Goal: Task Accomplishment & Management: Complete application form

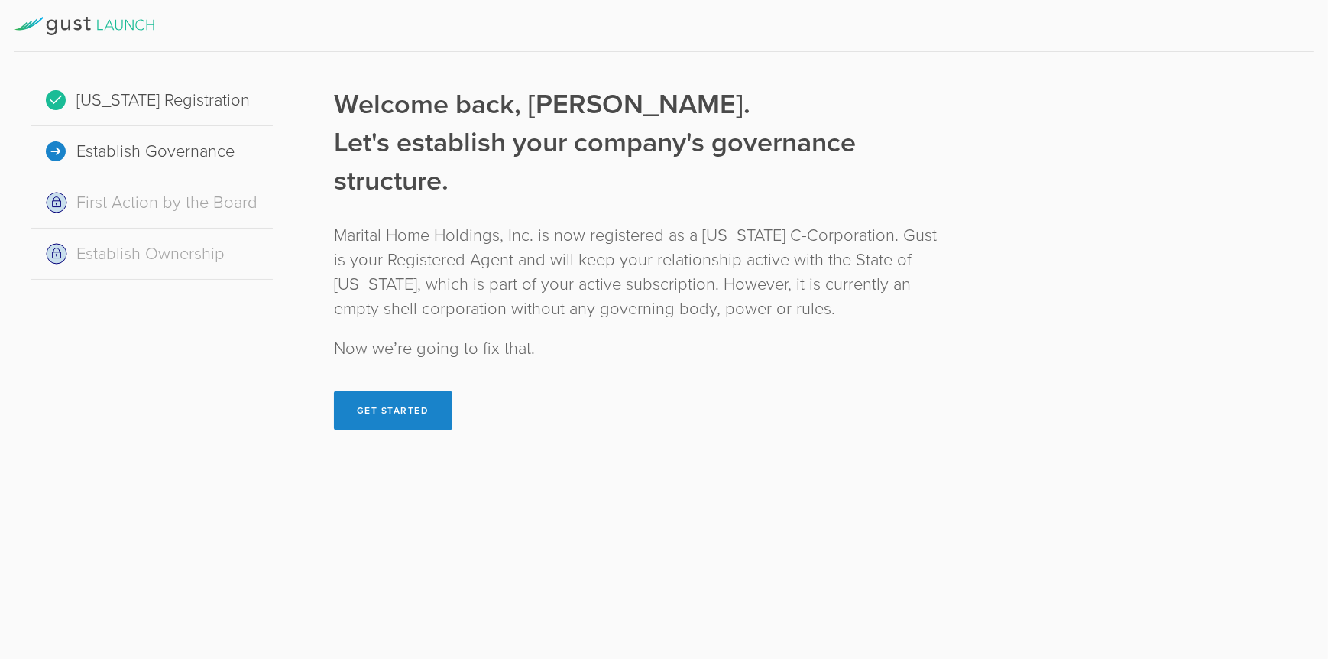
click at [397, 403] on button "Get Started" at bounding box center [393, 410] width 118 height 38
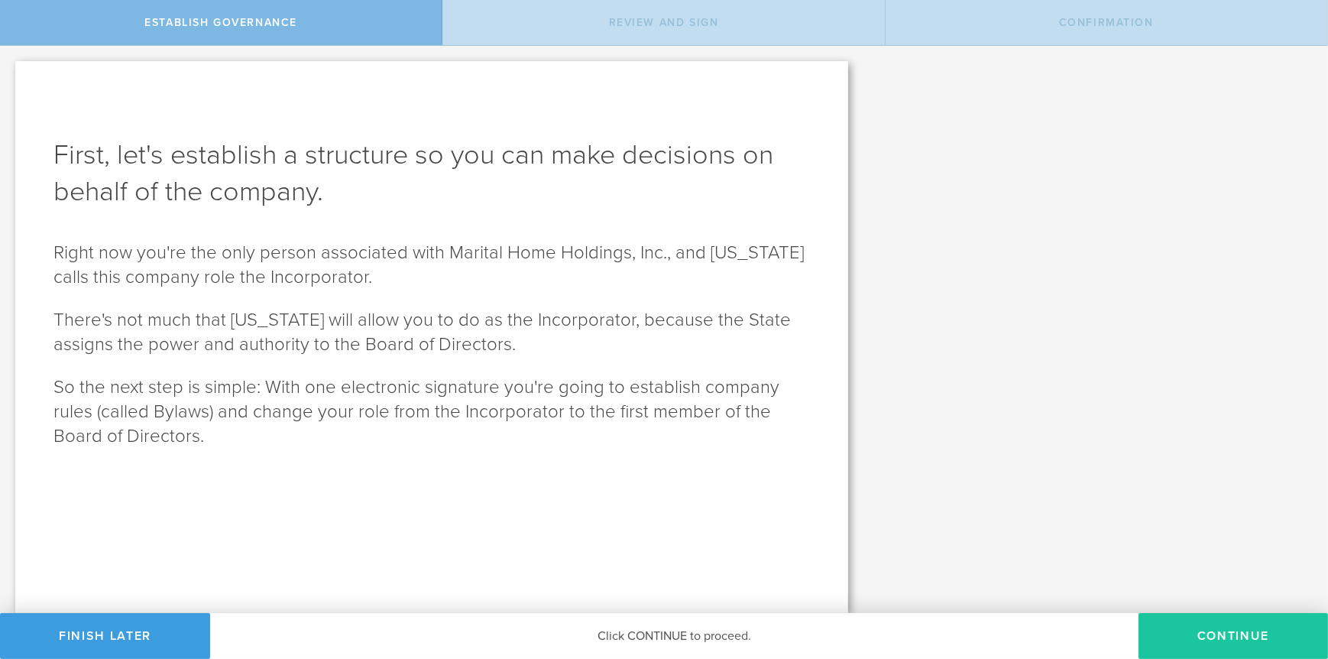
click at [1277, 621] on button "Continue" at bounding box center [1234, 636] width 190 height 46
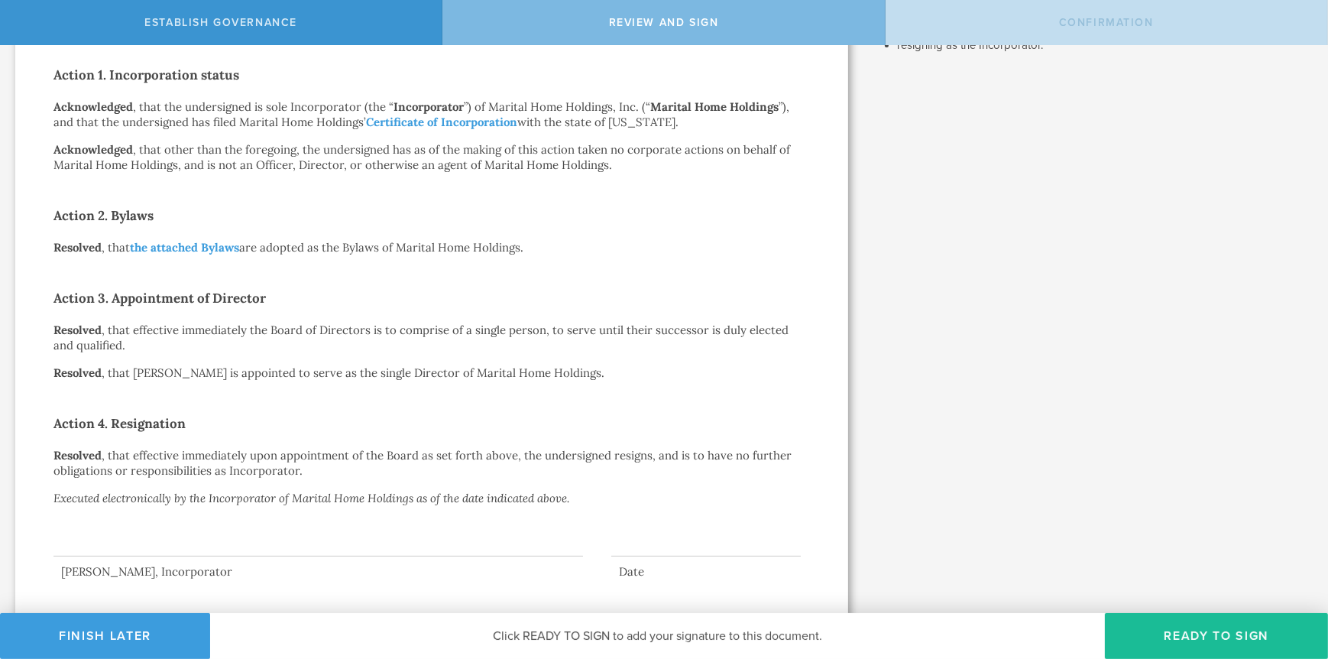
scroll to position [296, 0]
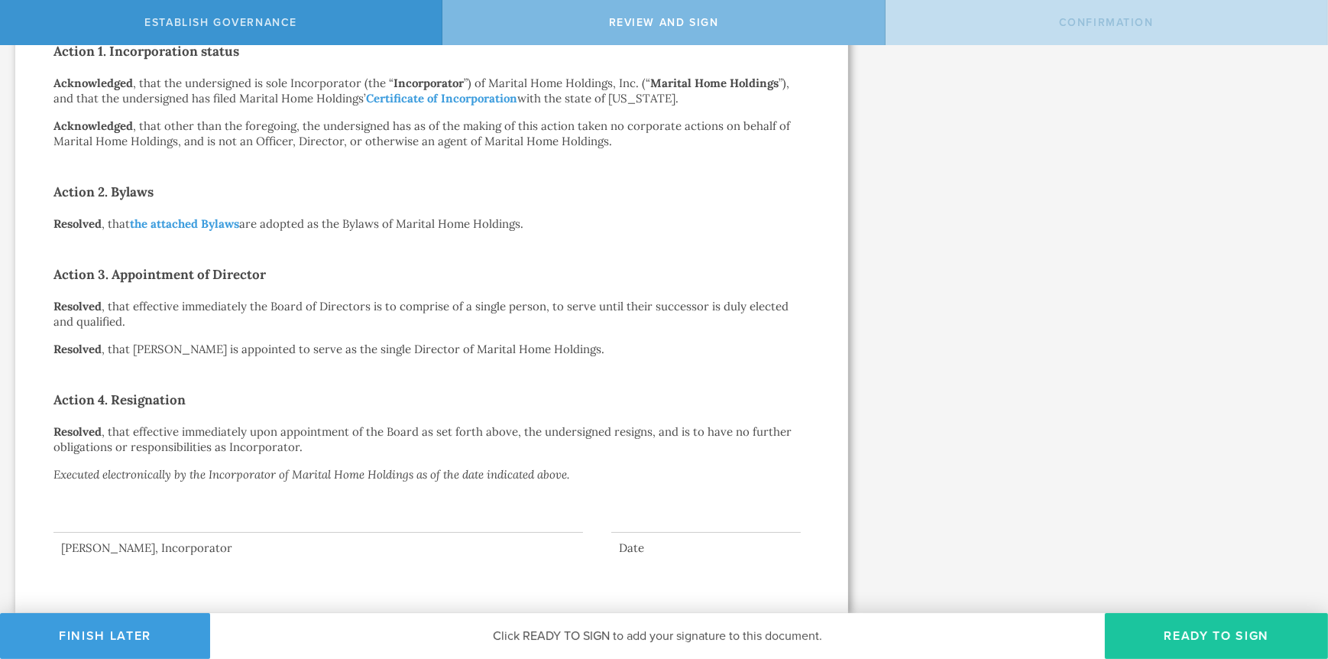
click at [1212, 636] on button "Ready to Sign" at bounding box center [1216, 636] width 223 height 46
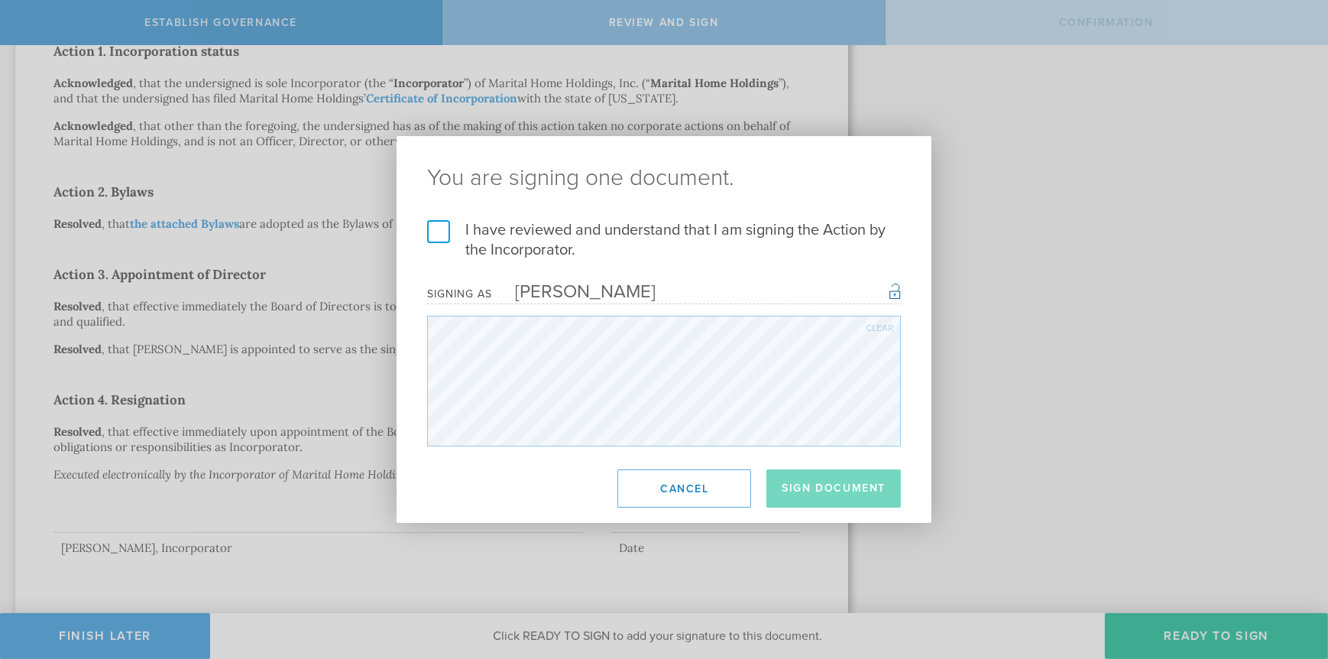
click at [436, 238] on label "I have reviewed and understand that I am signing the Action by the Incorporator." at bounding box center [664, 240] width 474 height 40
click at [0, 0] on input "I have reviewed and understand that I am signing the Action by the Incorporator." at bounding box center [0, 0] width 0 height 0
click at [815, 484] on button "Sign Document" at bounding box center [834, 488] width 135 height 38
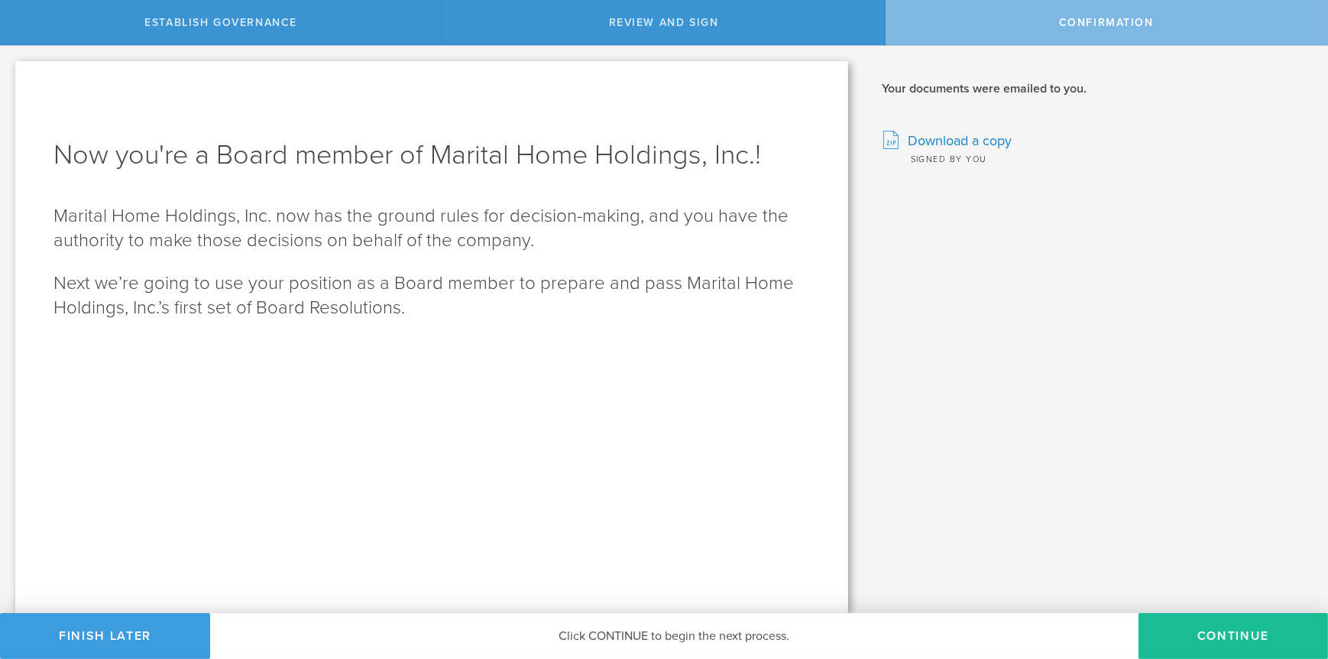
scroll to position [0, 0]
click at [1213, 624] on button "Continue" at bounding box center [1234, 636] width 190 height 46
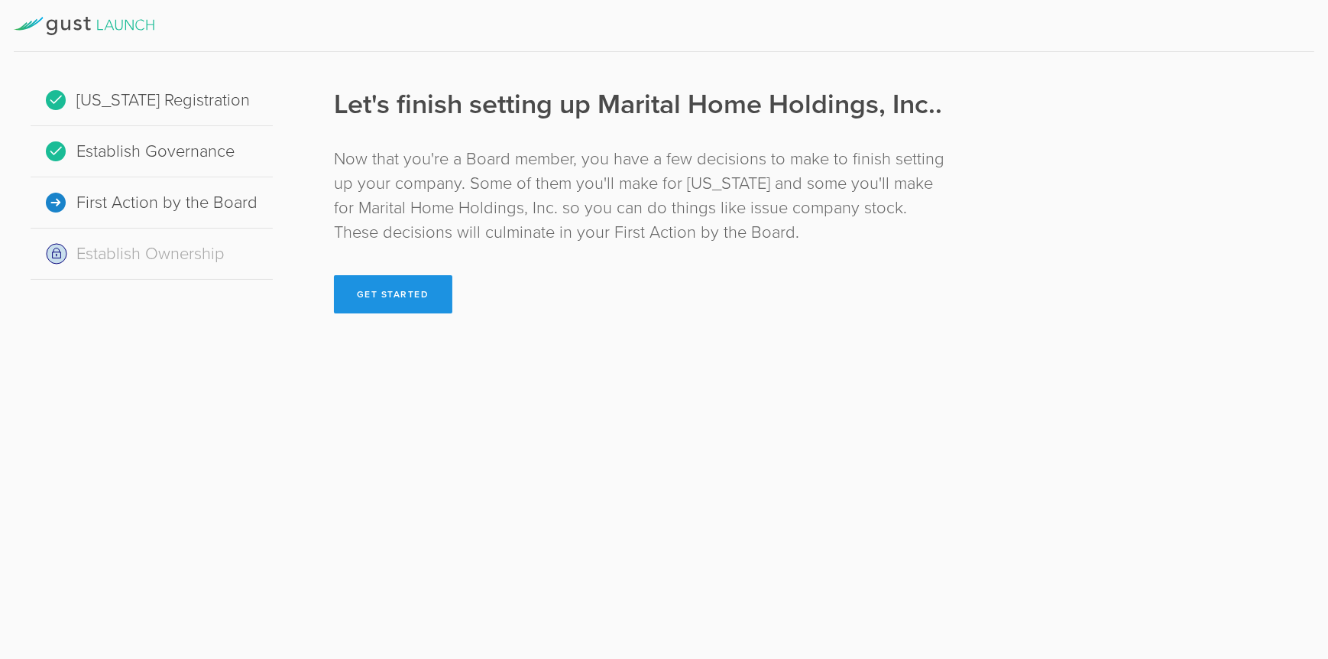
click at [402, 303] on button "Get Started" at bounding box center [393, 294] width 118 height 38
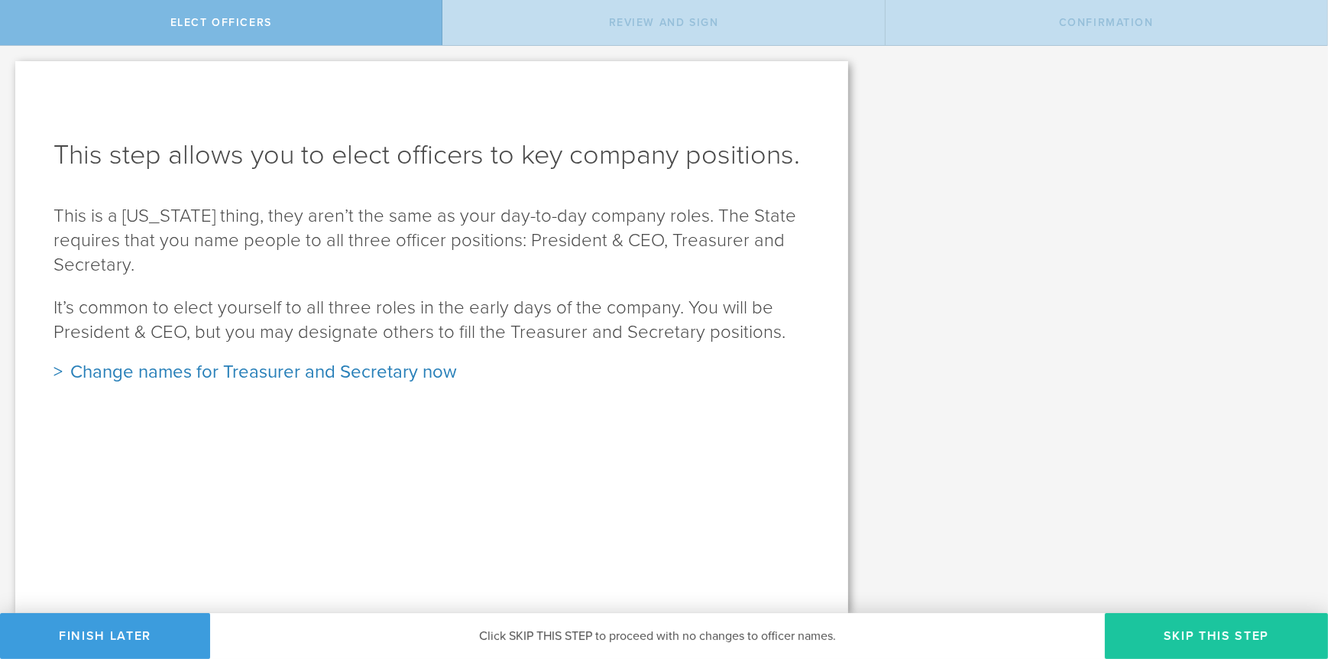
click at [1269, 642] on button "Skip this step" at bounding box center [1216, 636] width 223 height 46
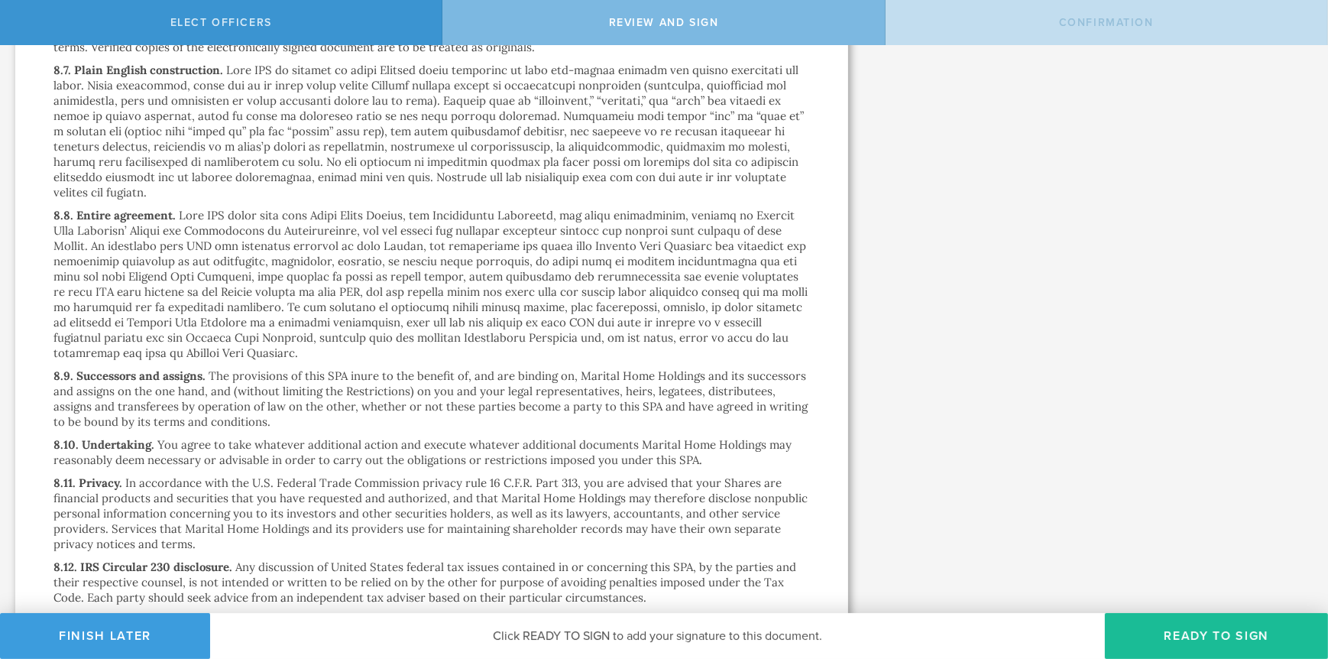
scroll to position [10008, 0]
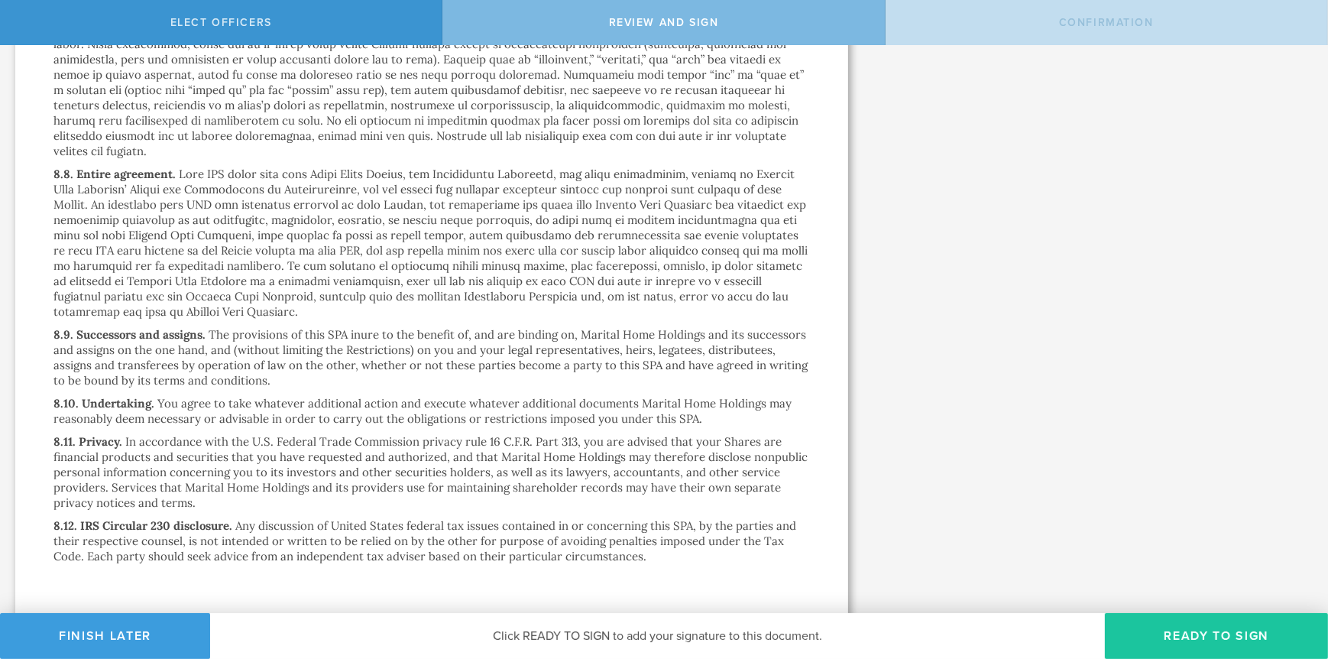
click at [1139, 628] on button "Ready to Sign" at bounding box center [1216, 636] width 223 height 46
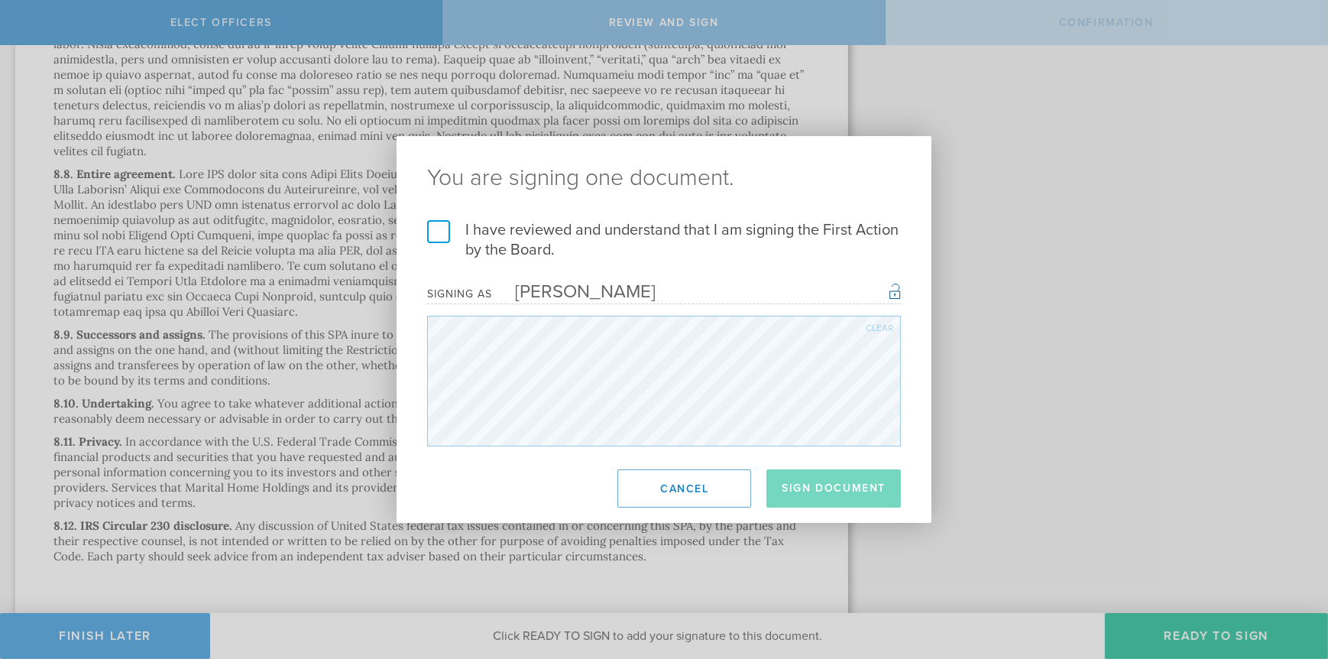
click at [437, 230] on label "I have reviewed and understand that I am signing the First Action by the Board." at bounding box center [664, 240] width 474 height 40
click at [0, 0] on input "I have reviewed and understand that I am signing the First Action by the Board." at bounding box center [0, 0] width 0 height 0
drag, startPoint x: 797, startPoint y: 480, endPoint x: 1020, endPoint y: 441, distance: 225.8
click at [796, 480] on button "Sign Document" at bounding box center [834, 488] width 135 height 38
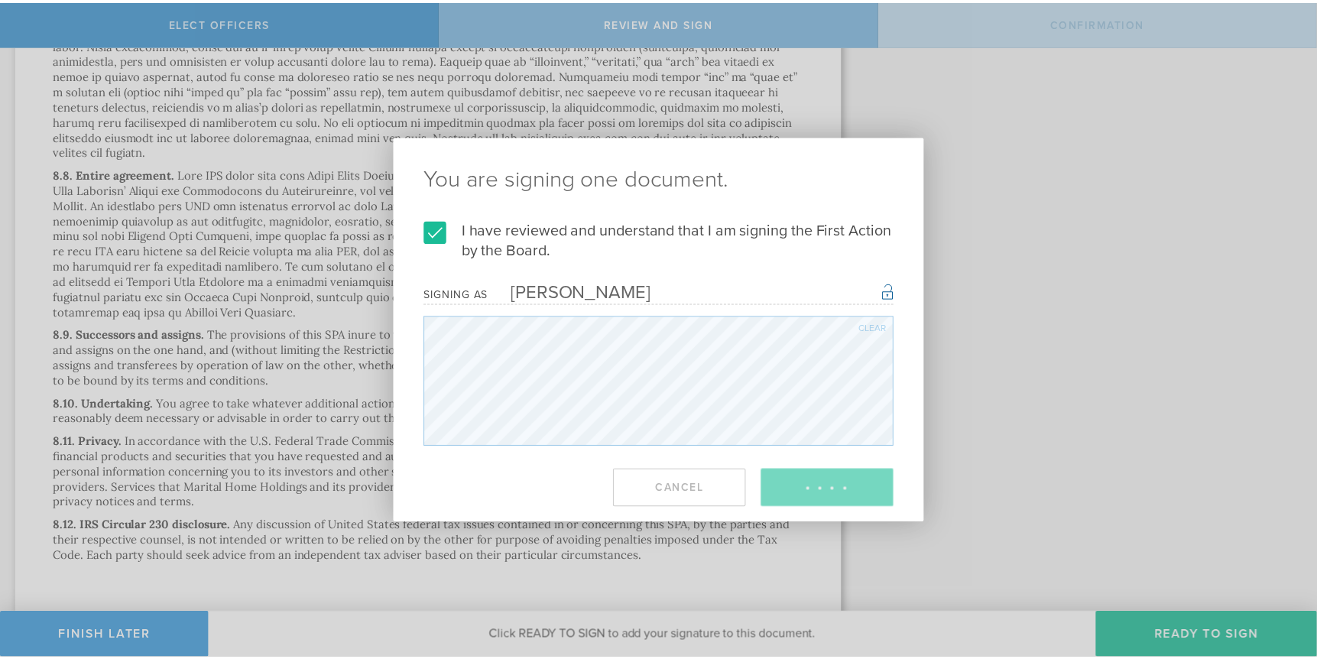
scroll to position [0, 0]
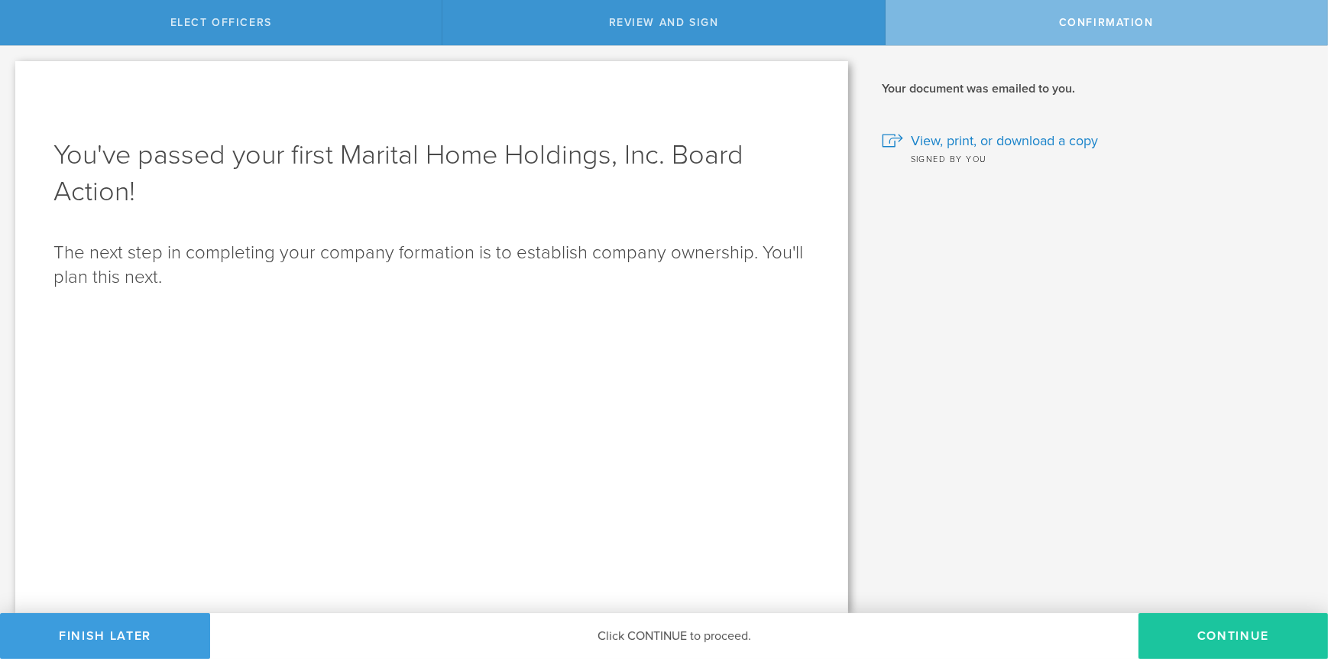
click at [1244, 630] on button "Continue" at bounding box center [1234, 636] width 190 height 46
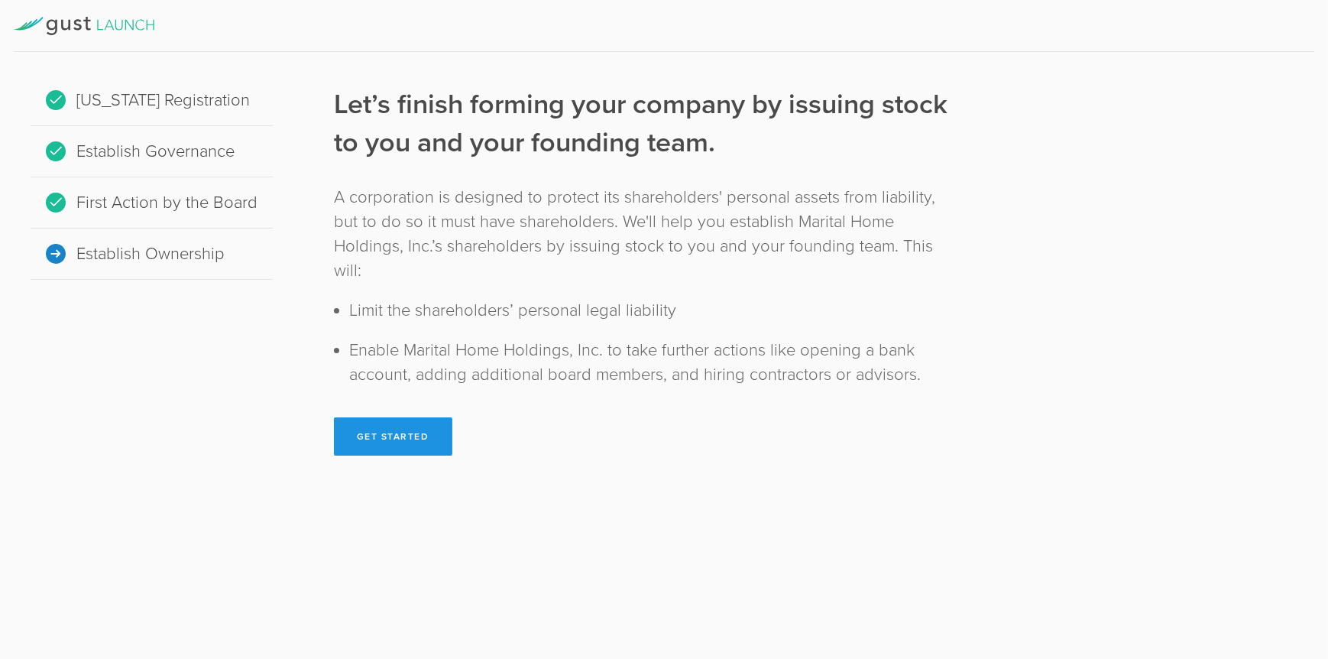
click at [388, 431] on button "Get Started" at bounding box center [393, 436] width 118 height 38
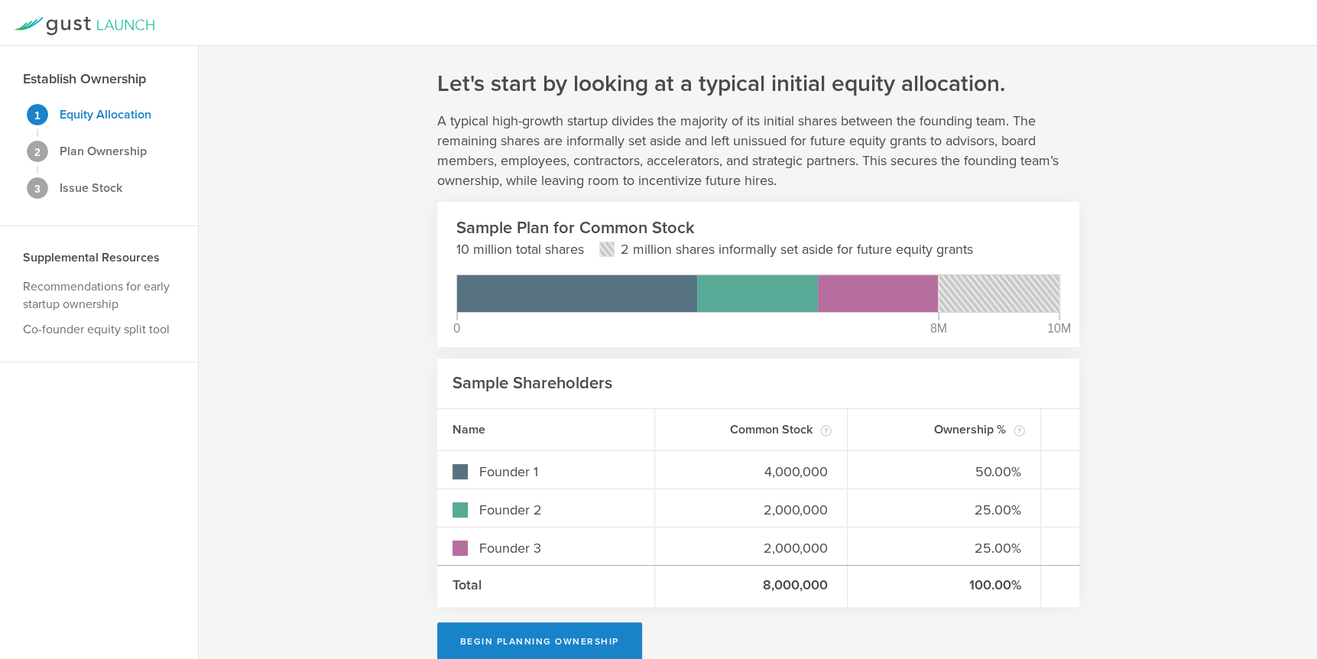
scroll to position [24, 0]
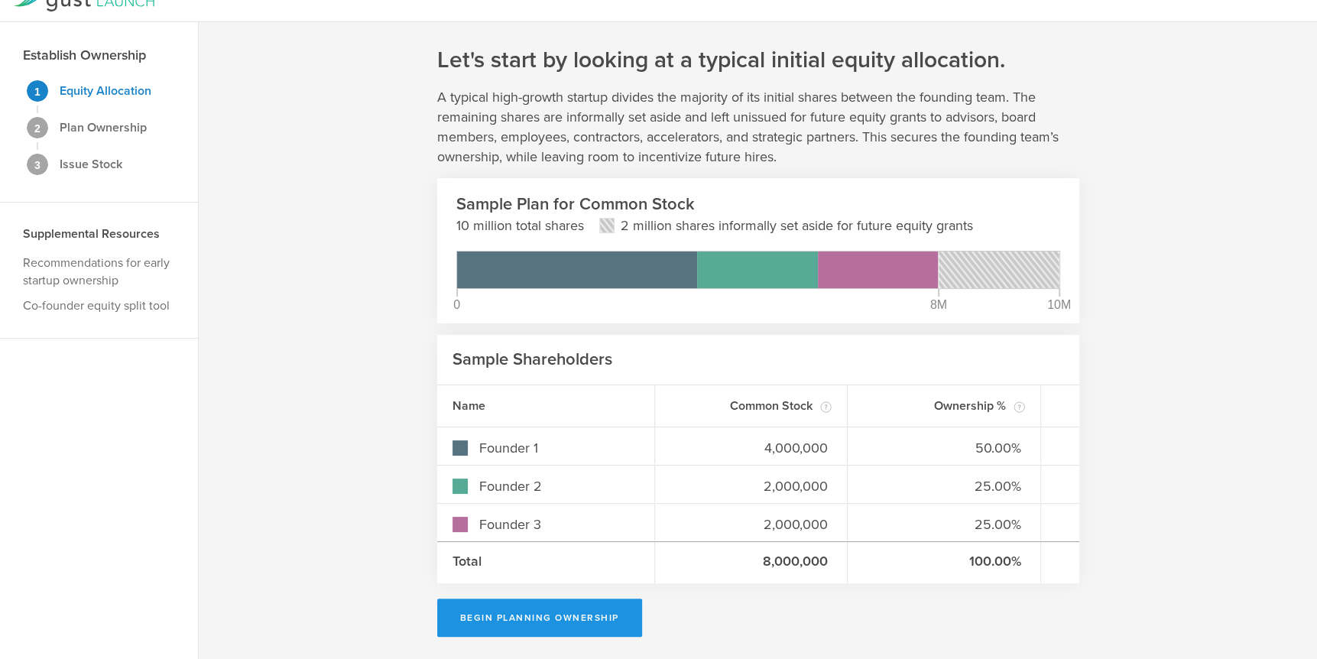
click at [602, 607] on button "Begin Planning Ownership" at bounding box center [539, 617] width 205 height 38
type input "Jeffrey Allen Landers"
type input "-"
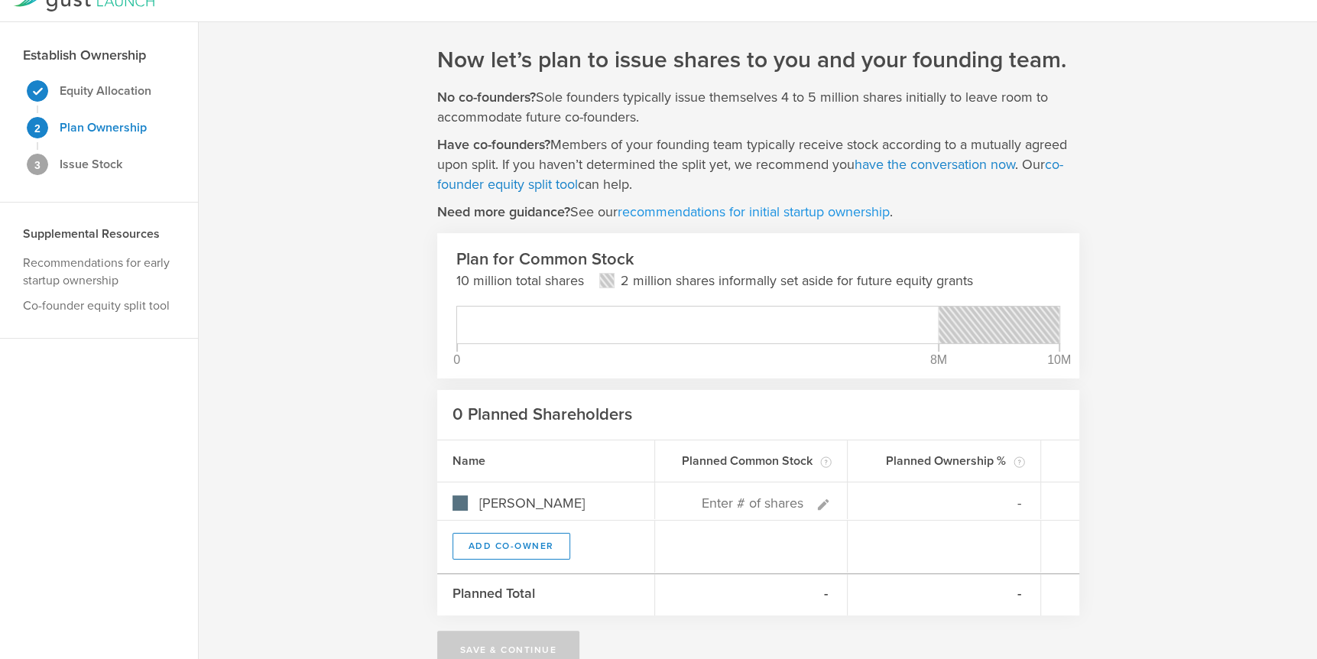
click at [698, 212] on link "recommendations for initial startup ownership" at bounding box center [754, 211] width 272 height 17
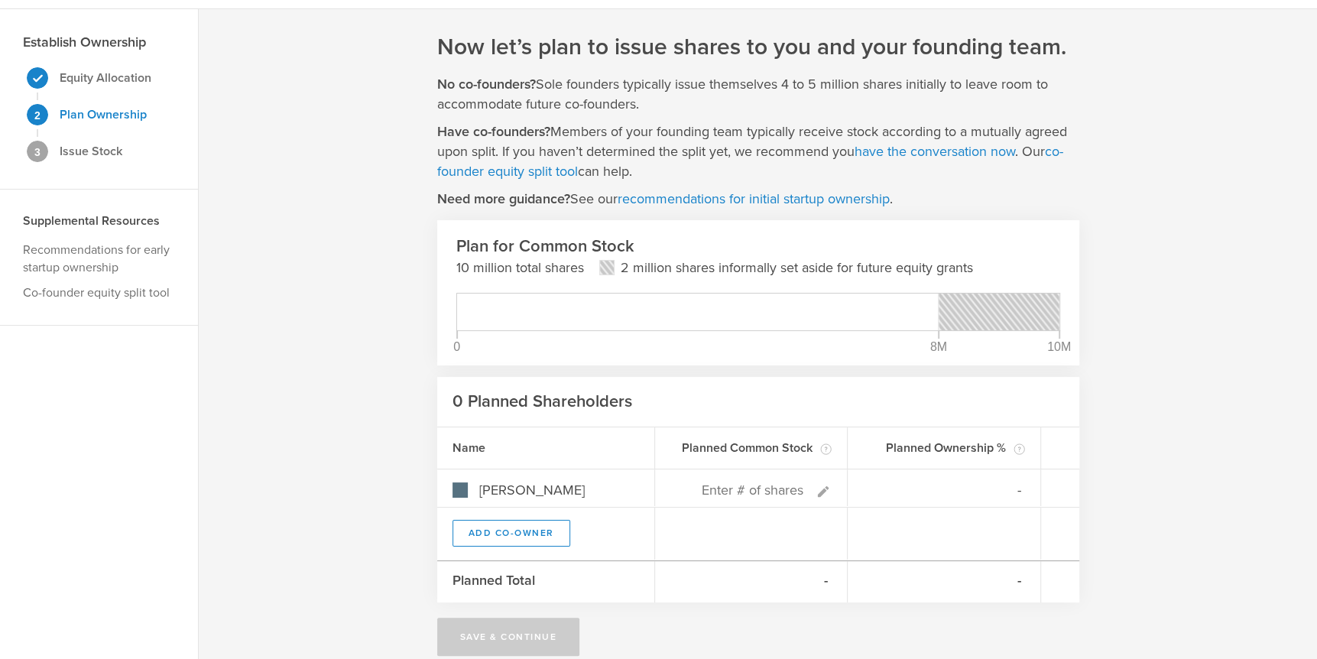
scroll to position [57, 0]
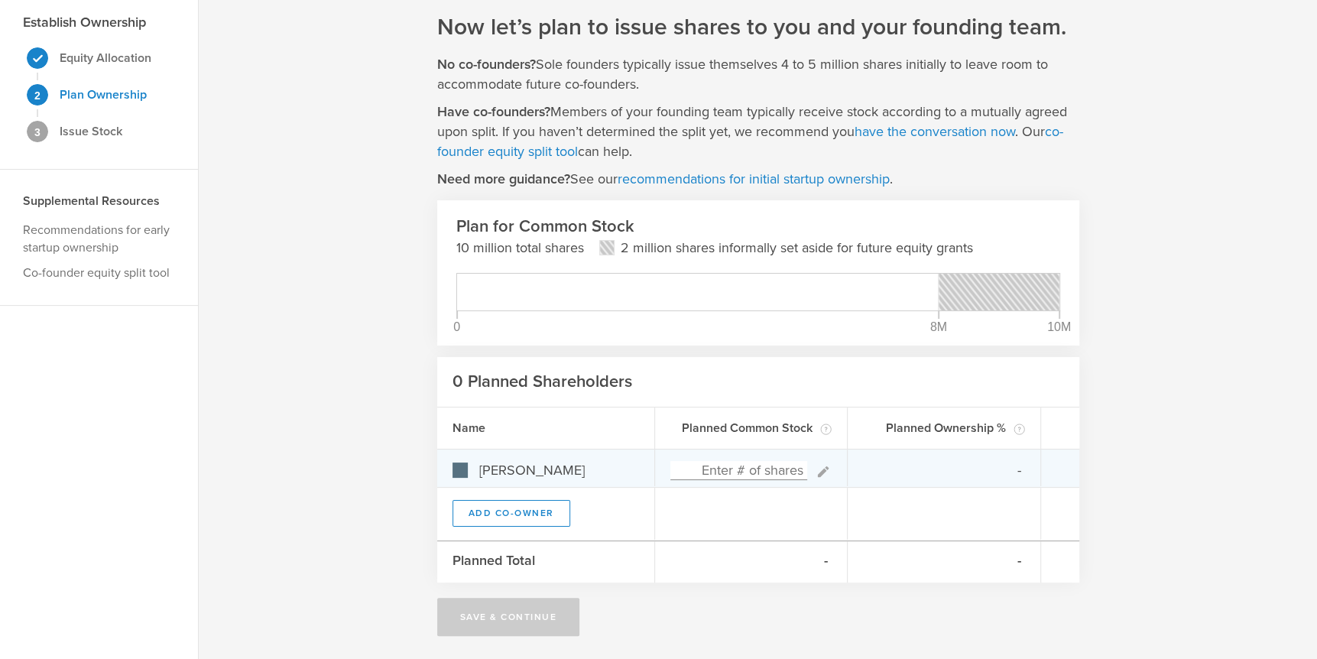
click at [778, 463] on input at bounding box center [739, 470] width 138 height 19
type input "5"
type input "100.00%"
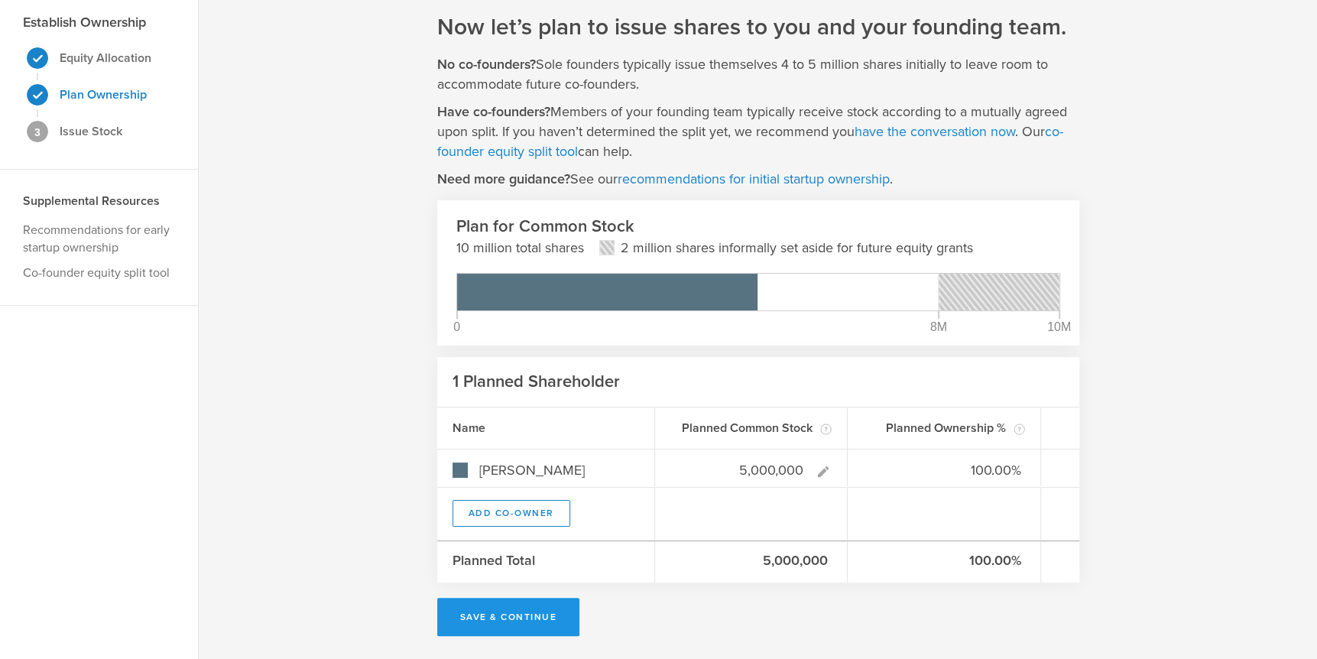
type input "5,000,000"
type gust-number-field "5000000"
click at [491, 615] on button "Save & Continue" at bounding box center [508, 617] width 143 height 38
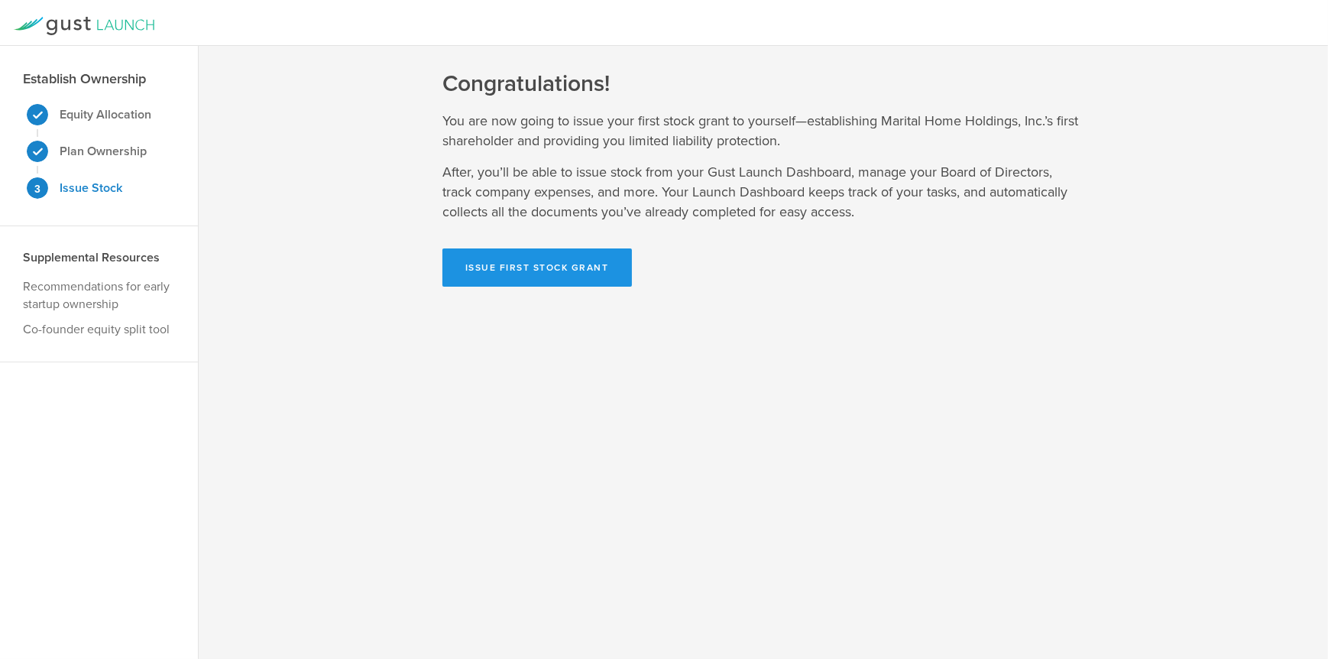
click at [595, 265] on button "Issue First Stock Grant" at bounding box center [538, 267] width 190 height 38
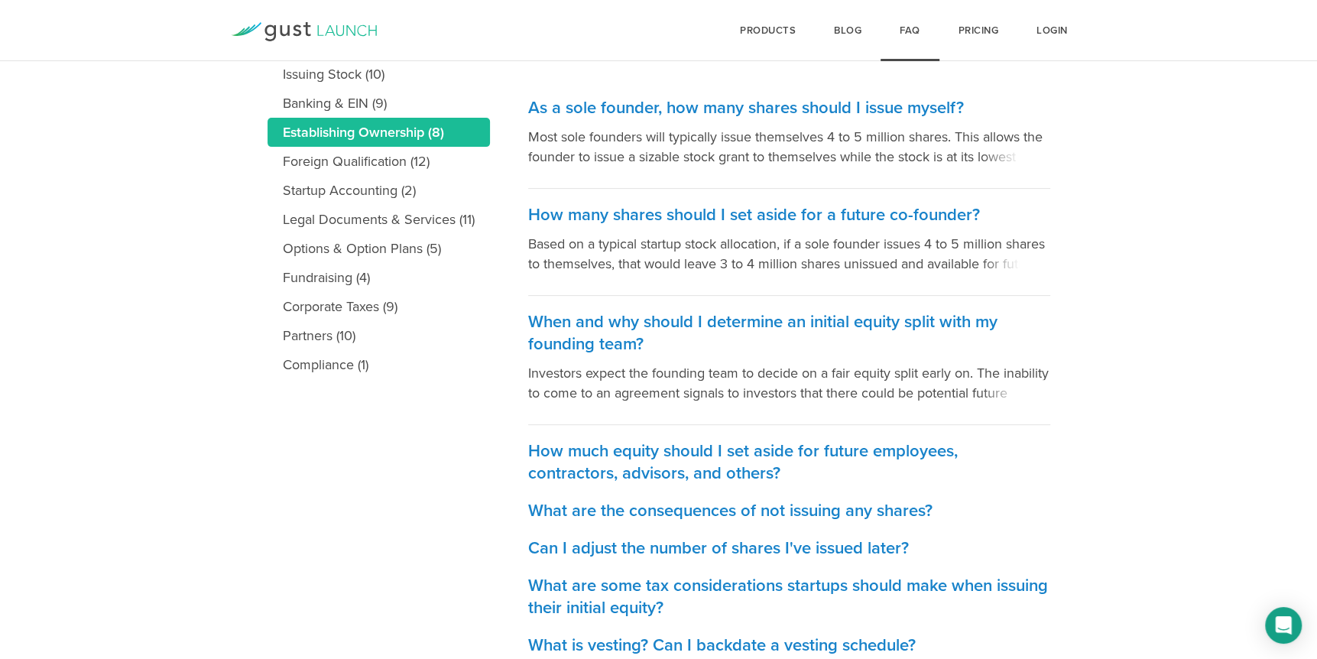
scroll to position [364, 0]
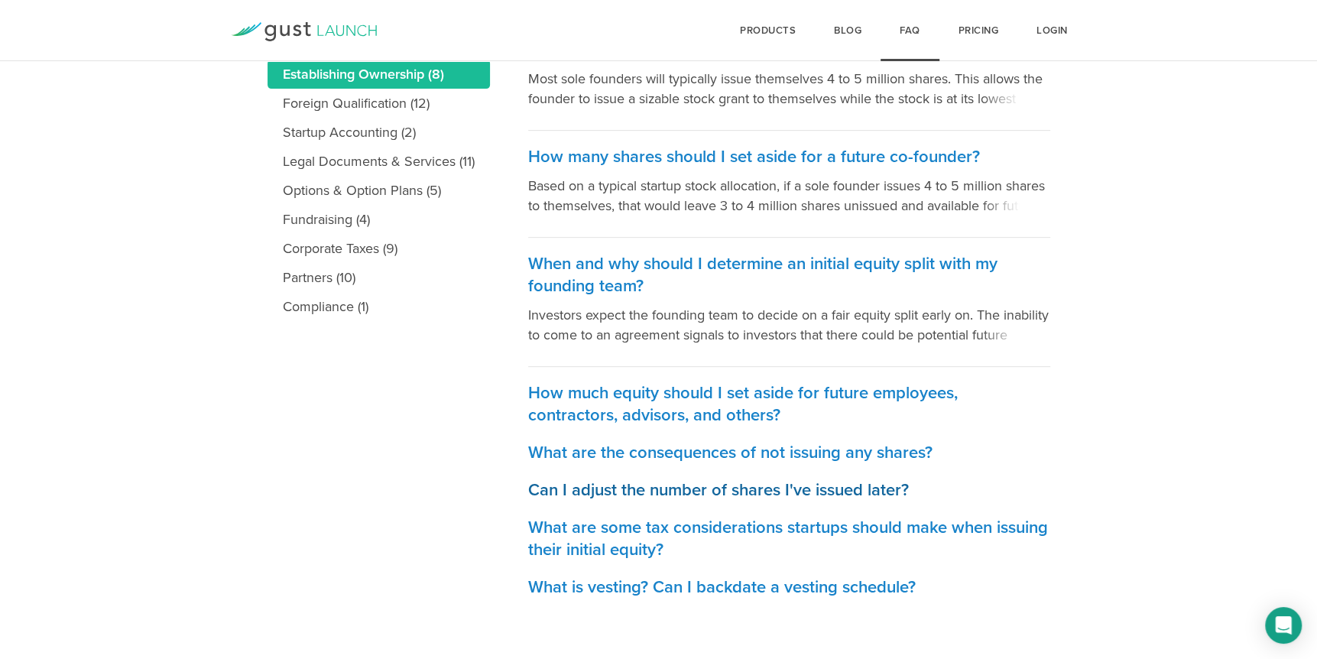
click at [748, 495] on h3 "Can I adjust the number of shares I've issued later?" at bounding box center [789, 490] width 522 height 22
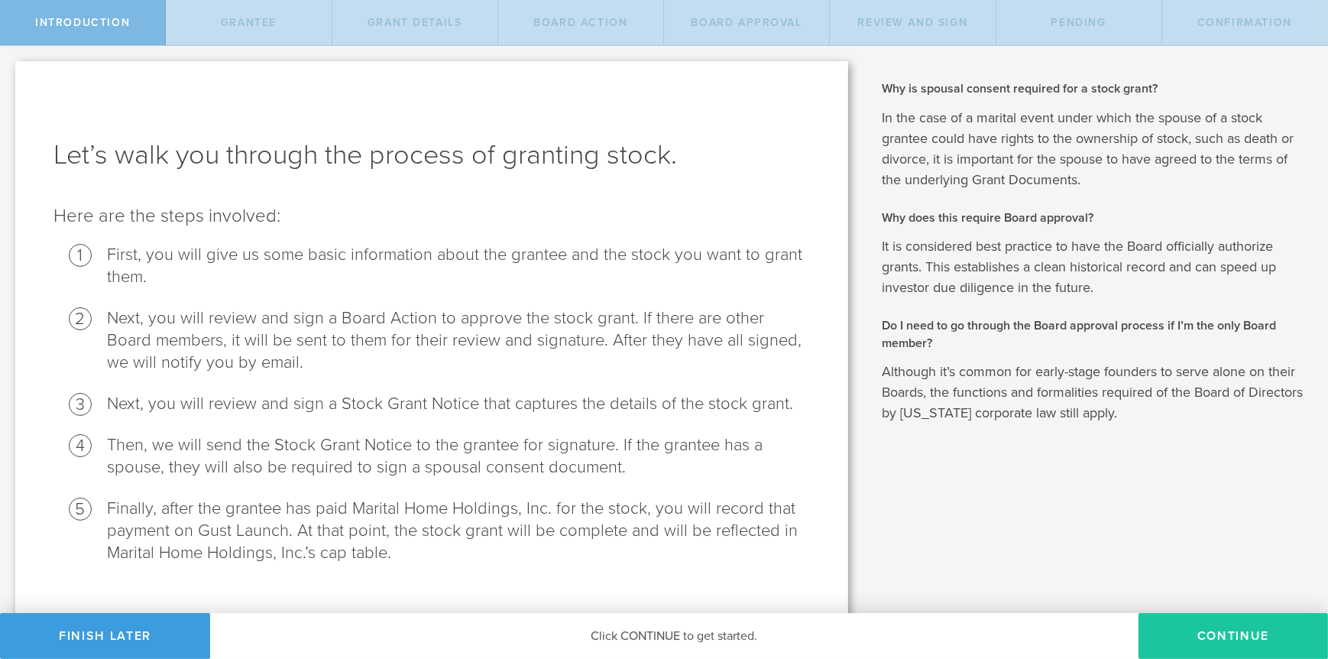
click at [1253, 643] on button "Continue" at bounding box center [1234, 636] width 190 height 46
radio input "true"
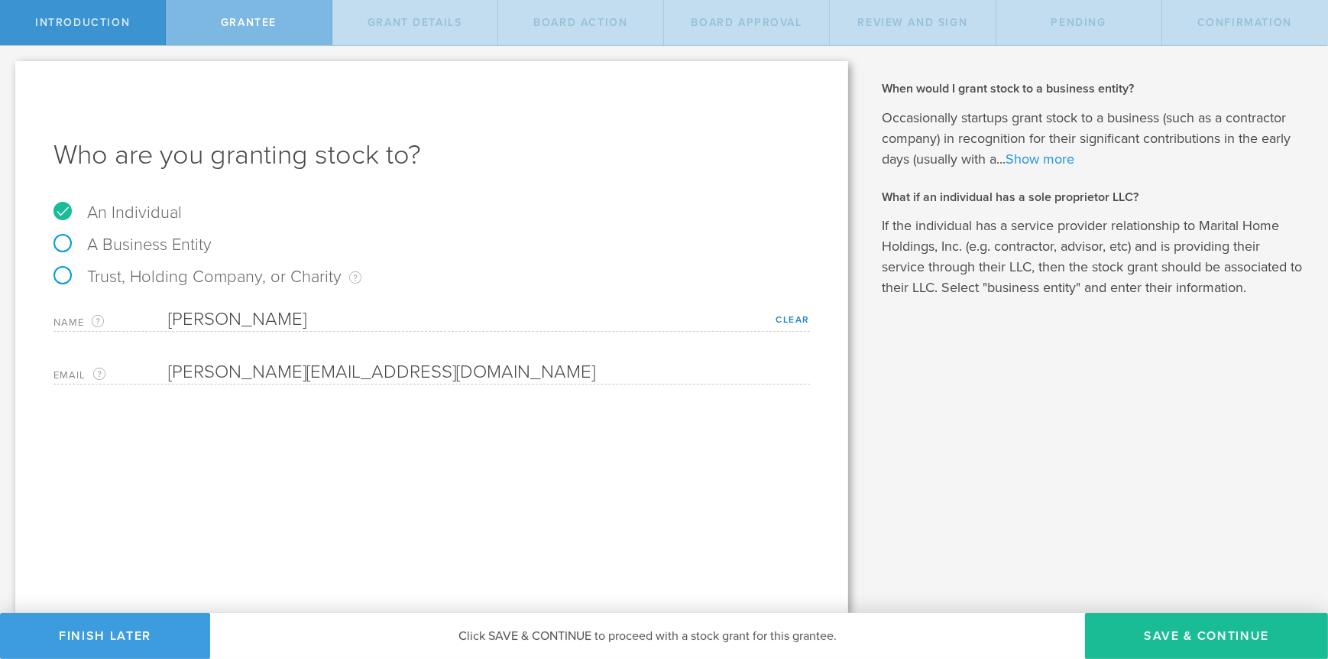
click at [1026, 159] on link "Show more" at bounding box center [1040, 159] width 69 height 17
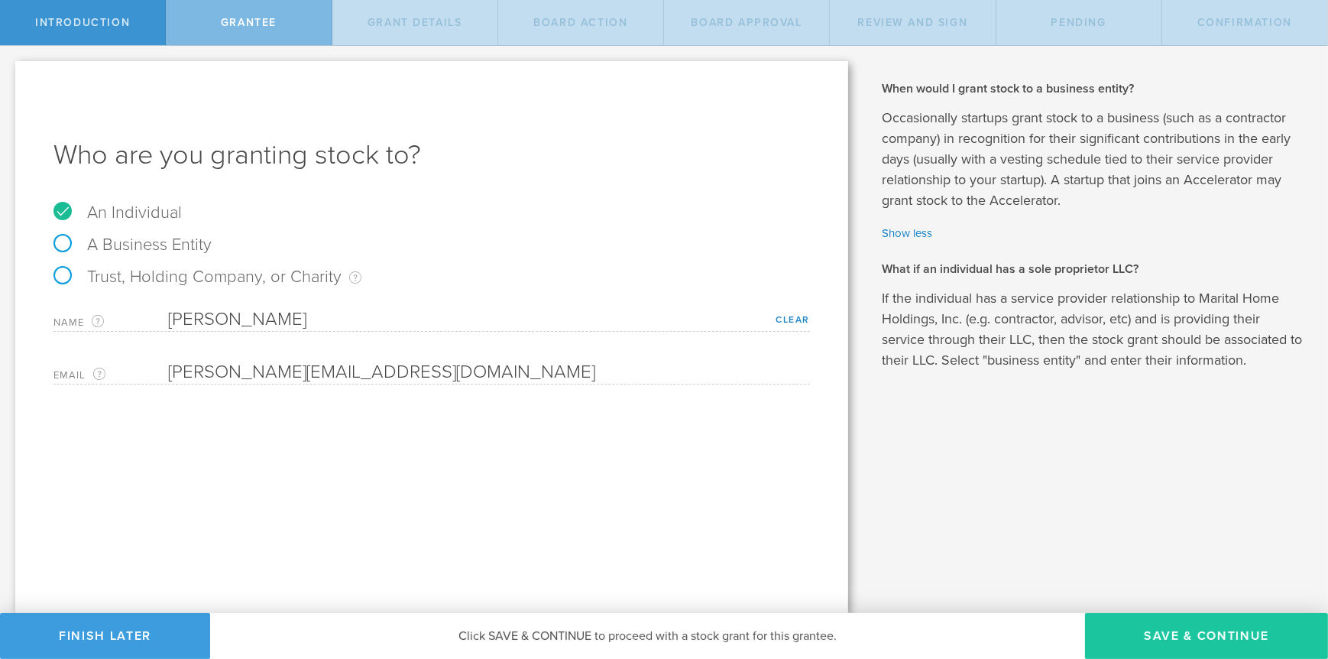
click at [1141, 636] on button "Save & Continue" at bounding box center [1206, 636] width 243 height 46
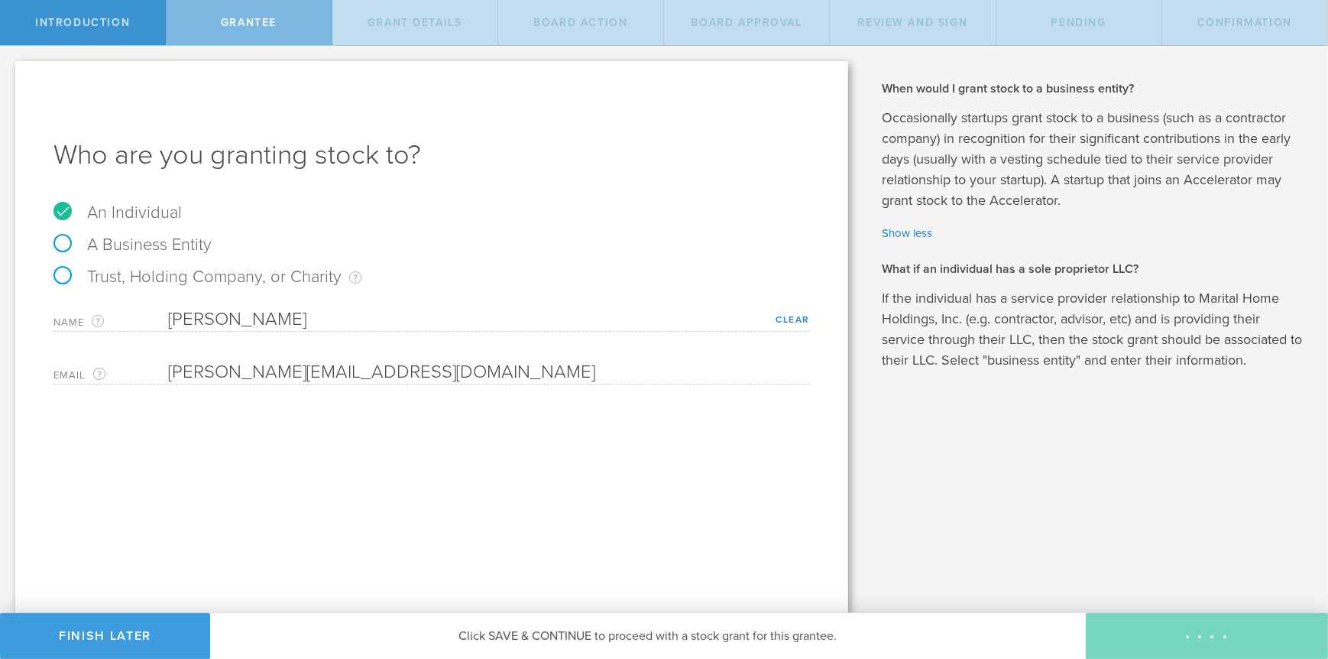
type input "5,000,000"
type input "48"
type input "12"
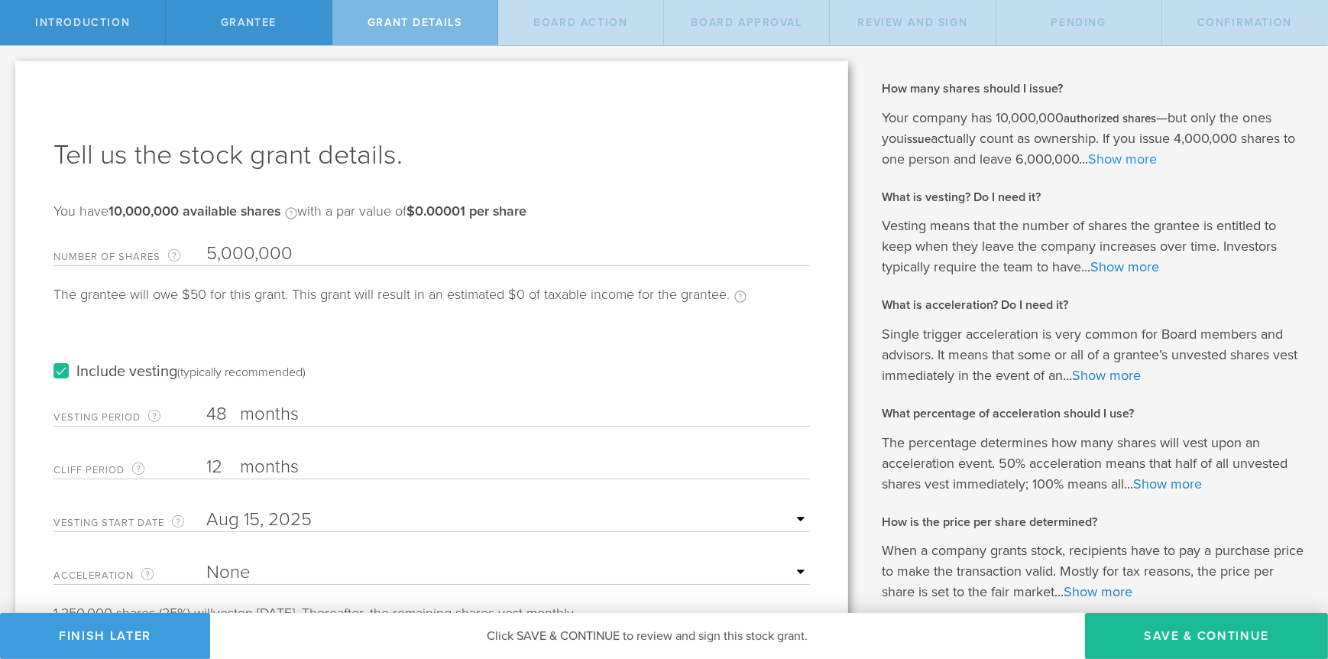
click at [1124, 160] on link "Show more" at bounding box center [1122, 159] width 69 height 17
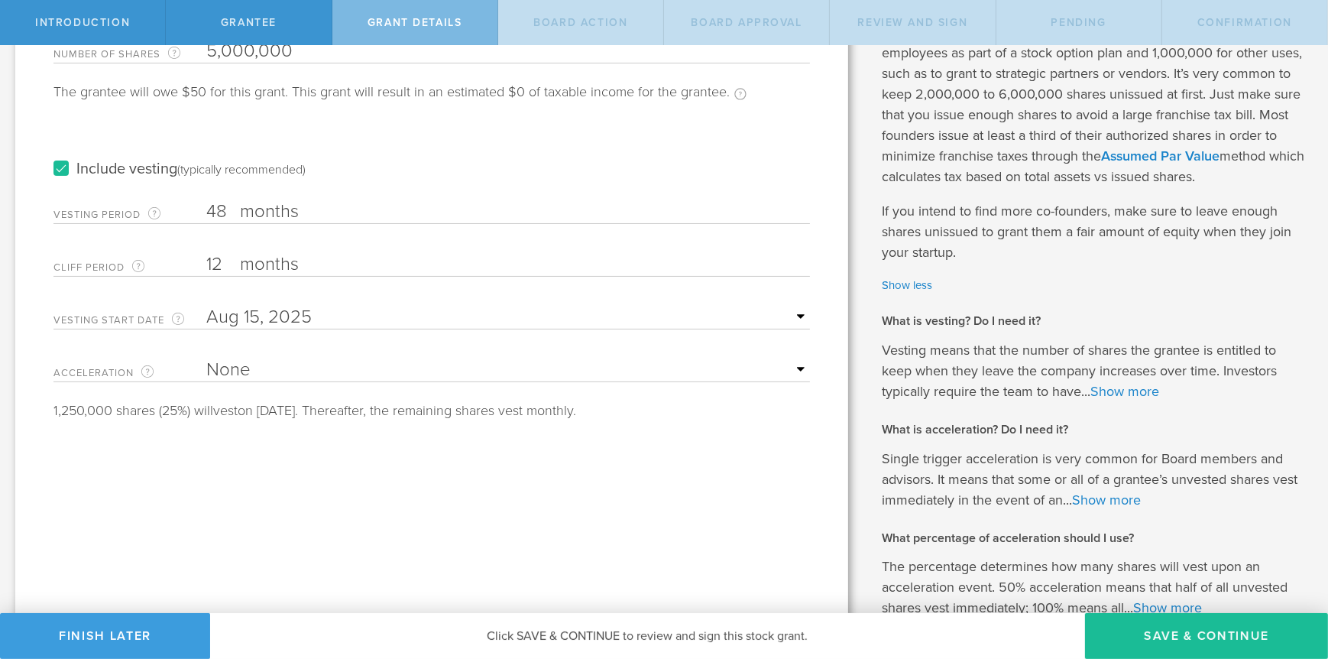
scroll to position [229, 0]
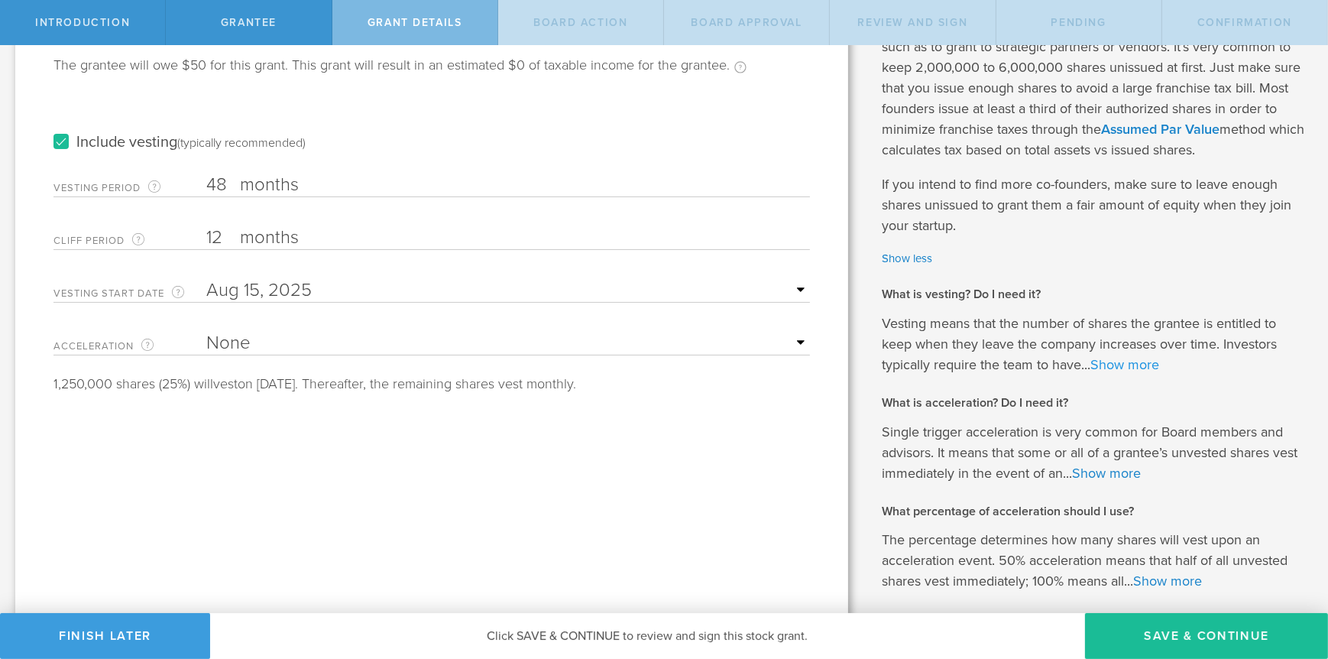
click at [1117, 373] on link "Show more" at bounding box center [1125, 364] width 69 height 17
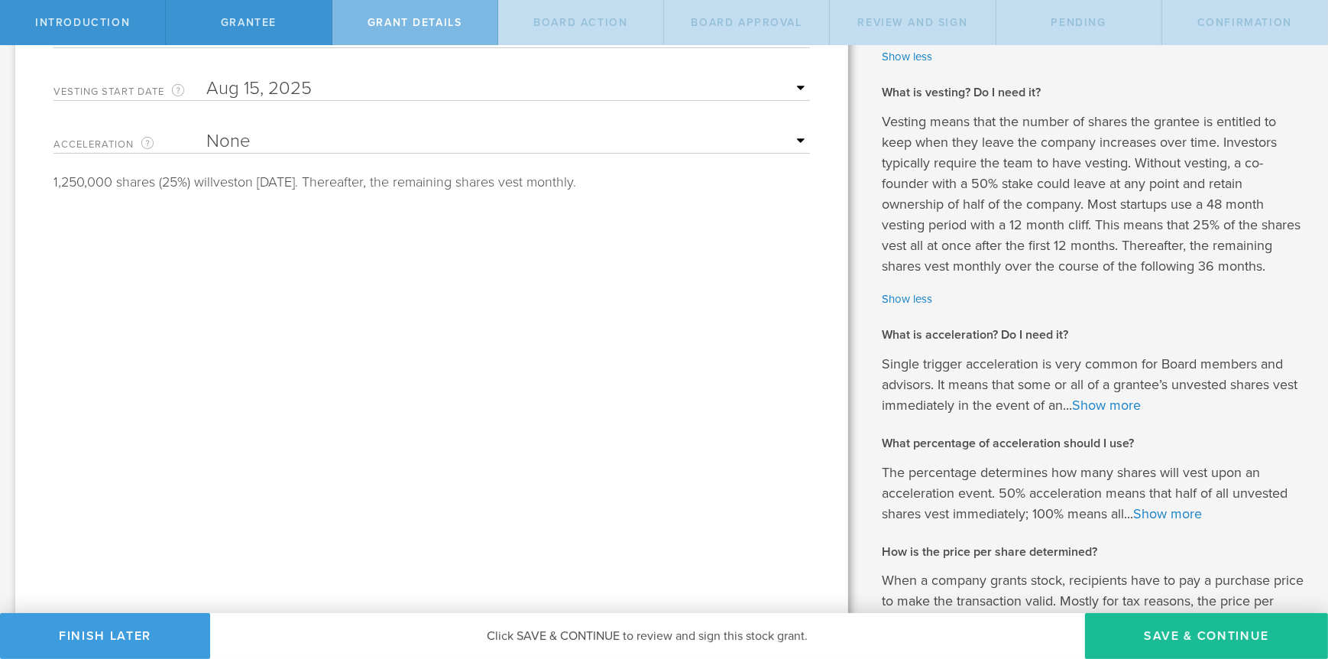
scroll to position [459, 0]
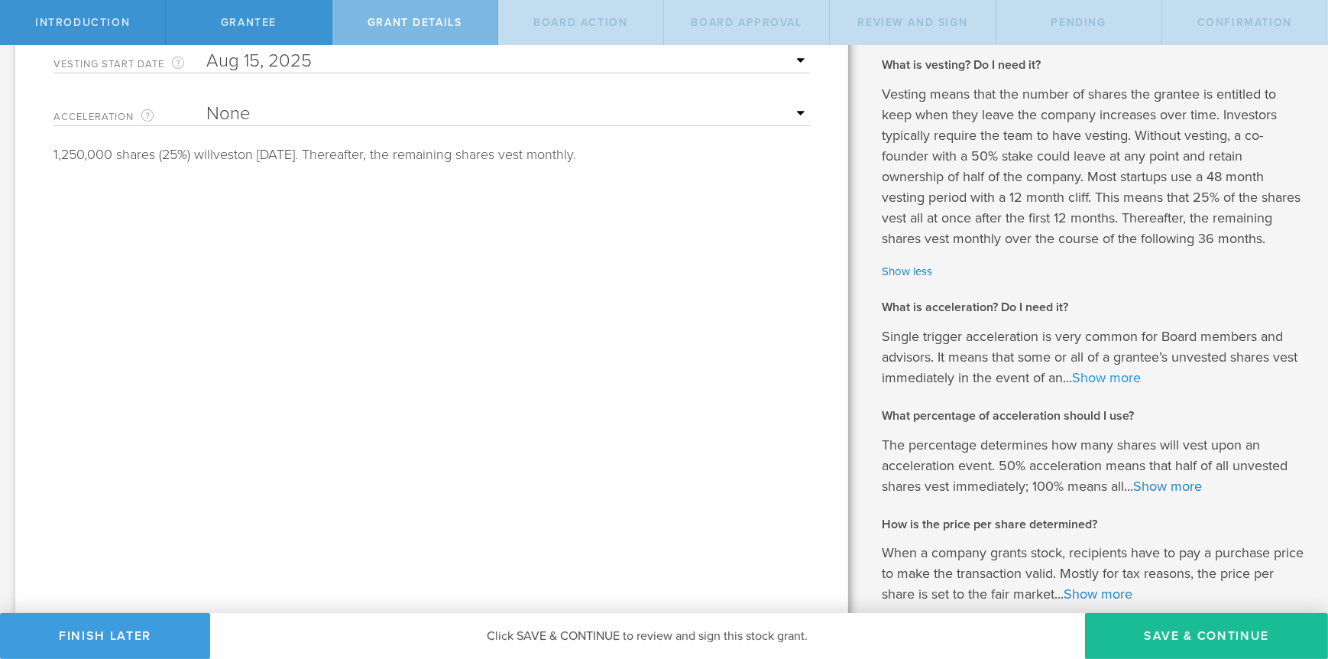
click at [1122, 386] on link "Show more" at bounding box center [1106, 377] width 69 height 17
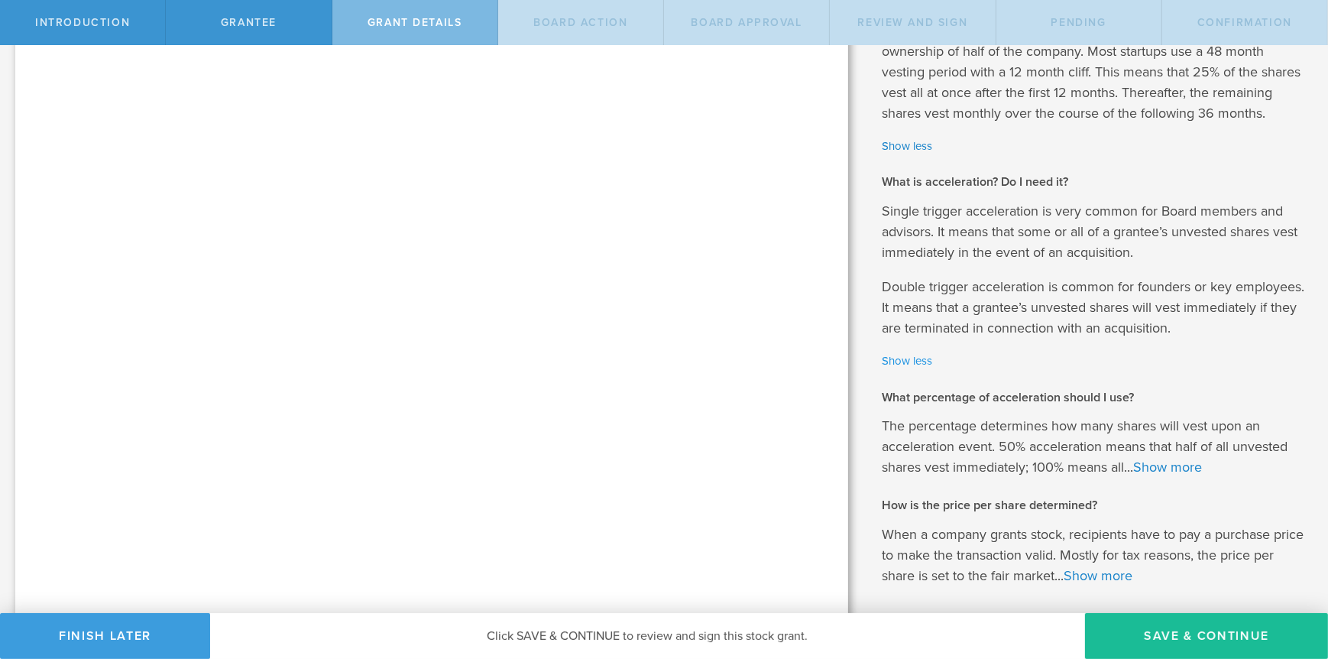
scroll to position [611, 0]
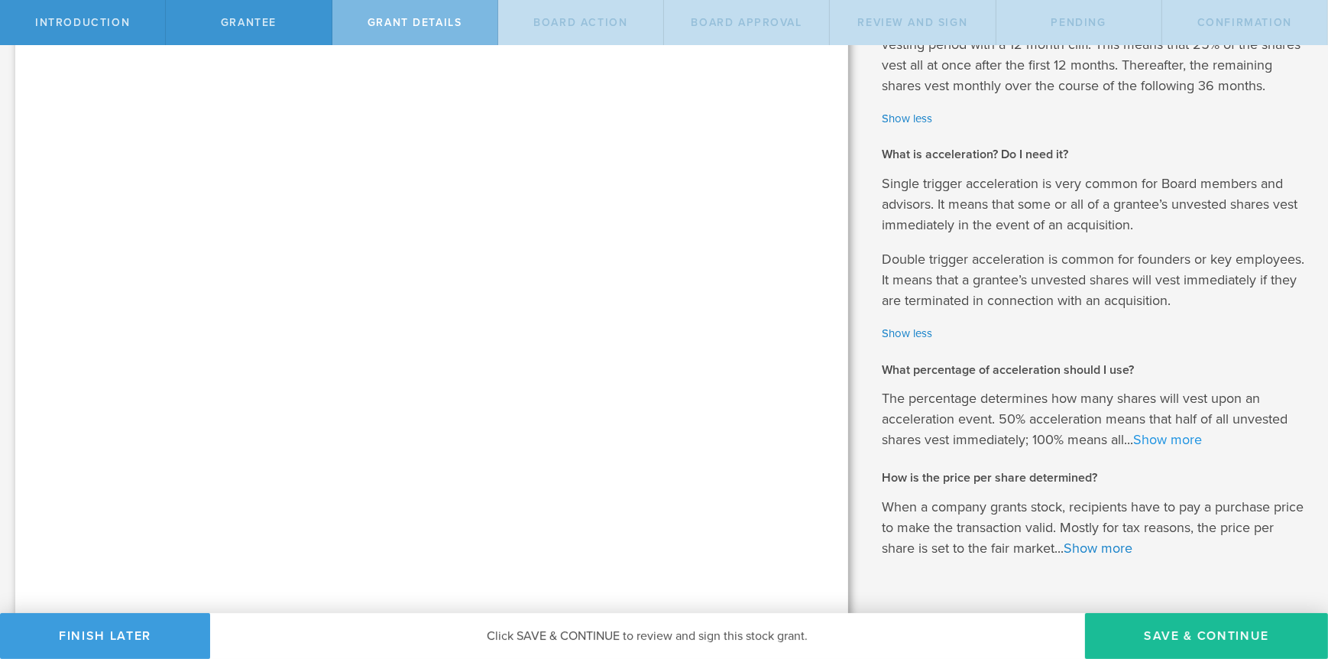
click at [1180, 448] on link "Show more" at bounding box center [1167, 439] width 69 height 17
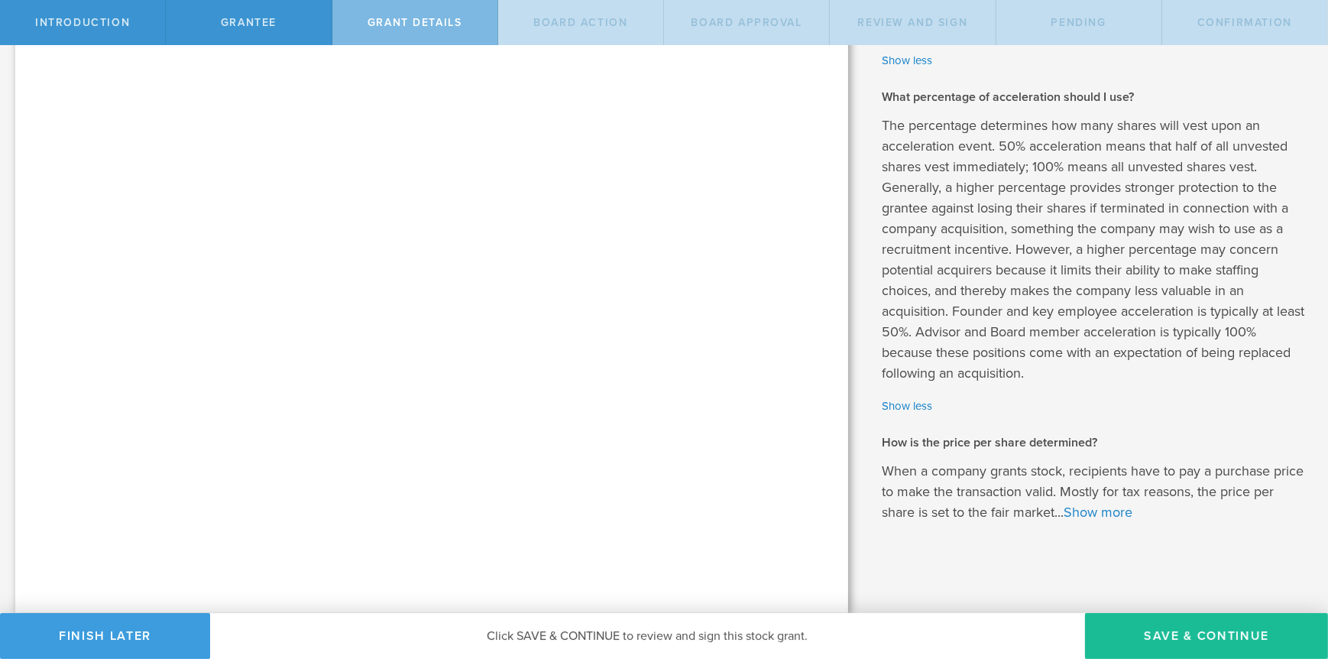
scroll to position [925, 0]
click at [1117, 514] on link "Show more" at bounding box center [1098, 512] width 69 height 17
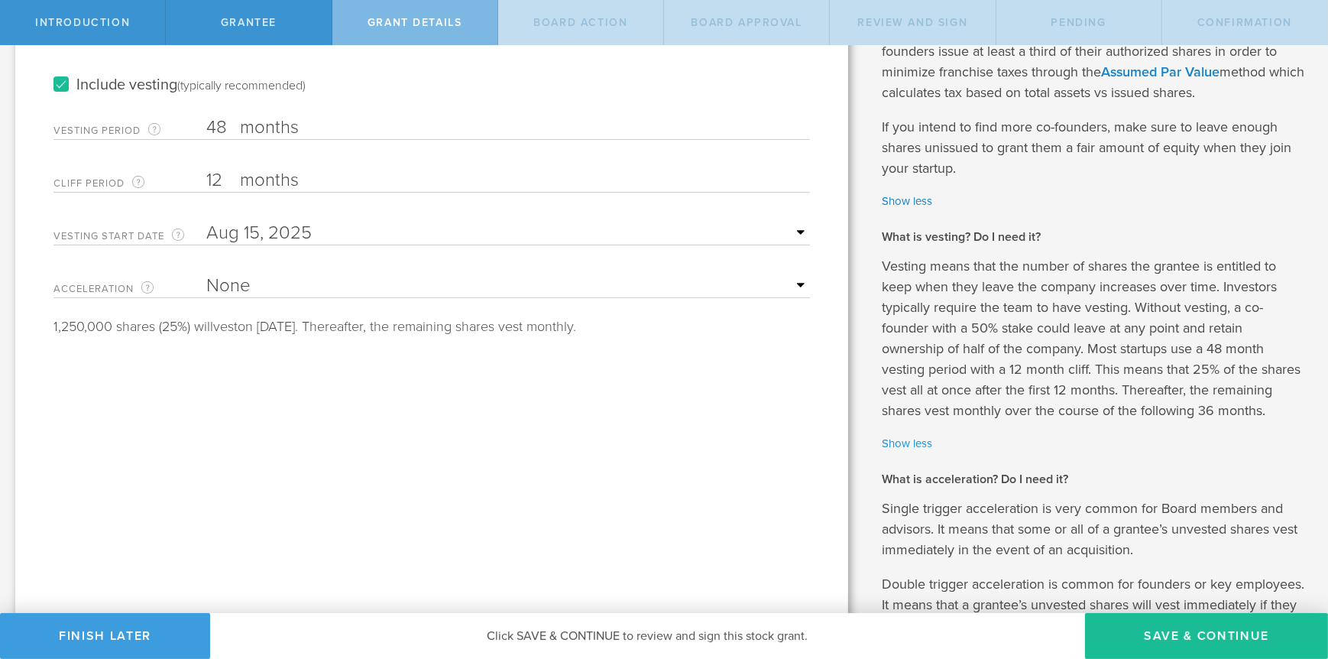
scroll to position [252, 0]
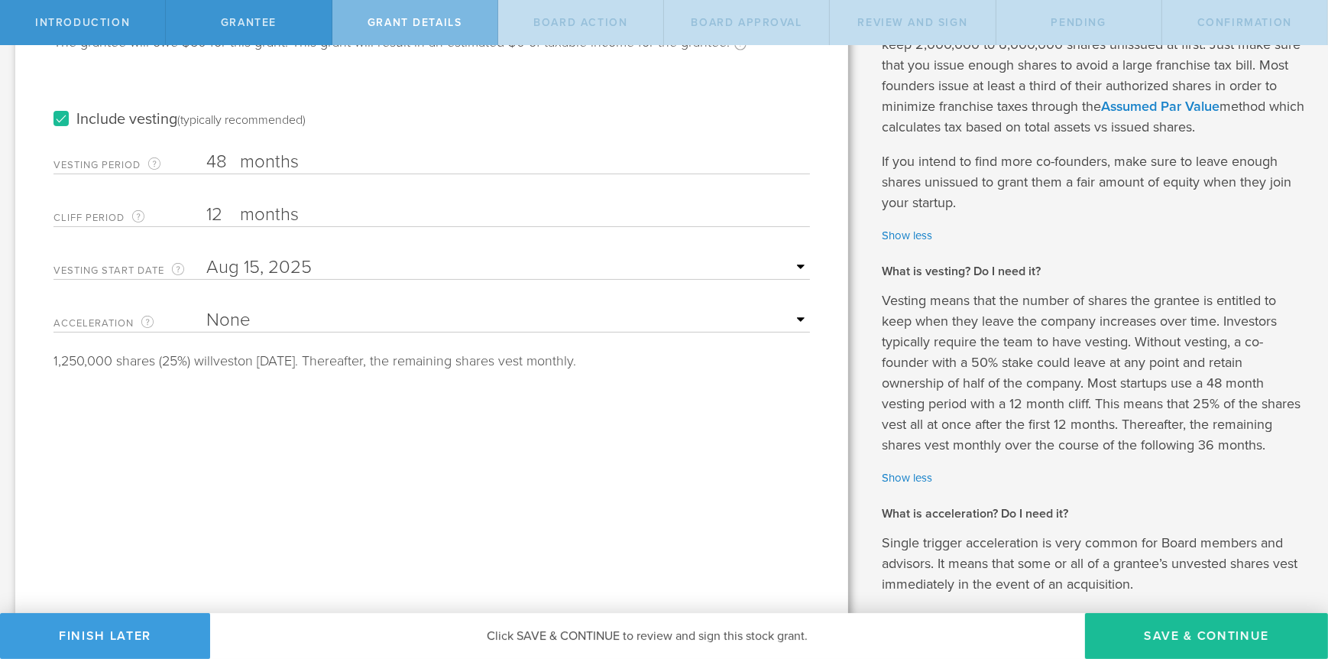
click at [790, 316] on select "None Single Trigger Double Trigger" at bounding box center [508, 320] width 604 height 23
select select "single"
click at [206, 309] on select "None Single Trigger Double Trigger" at bounding box center [508, 320] width 604 height 23
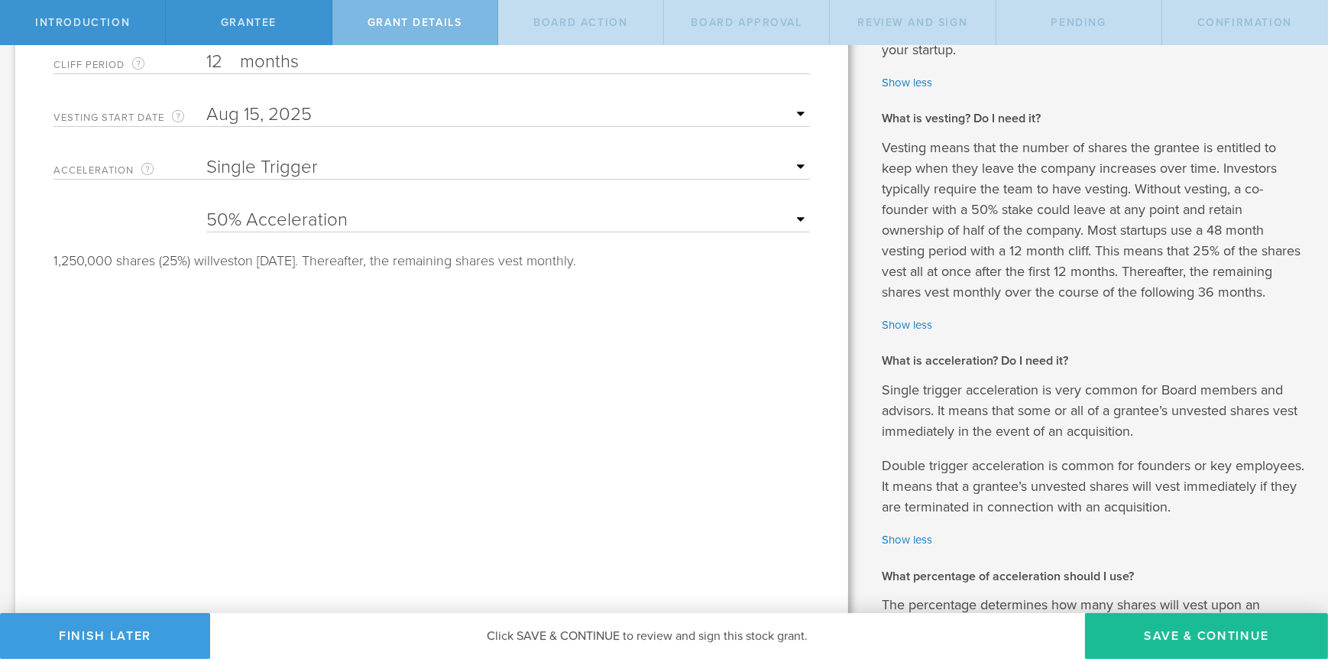
scroll to position [382, 0]
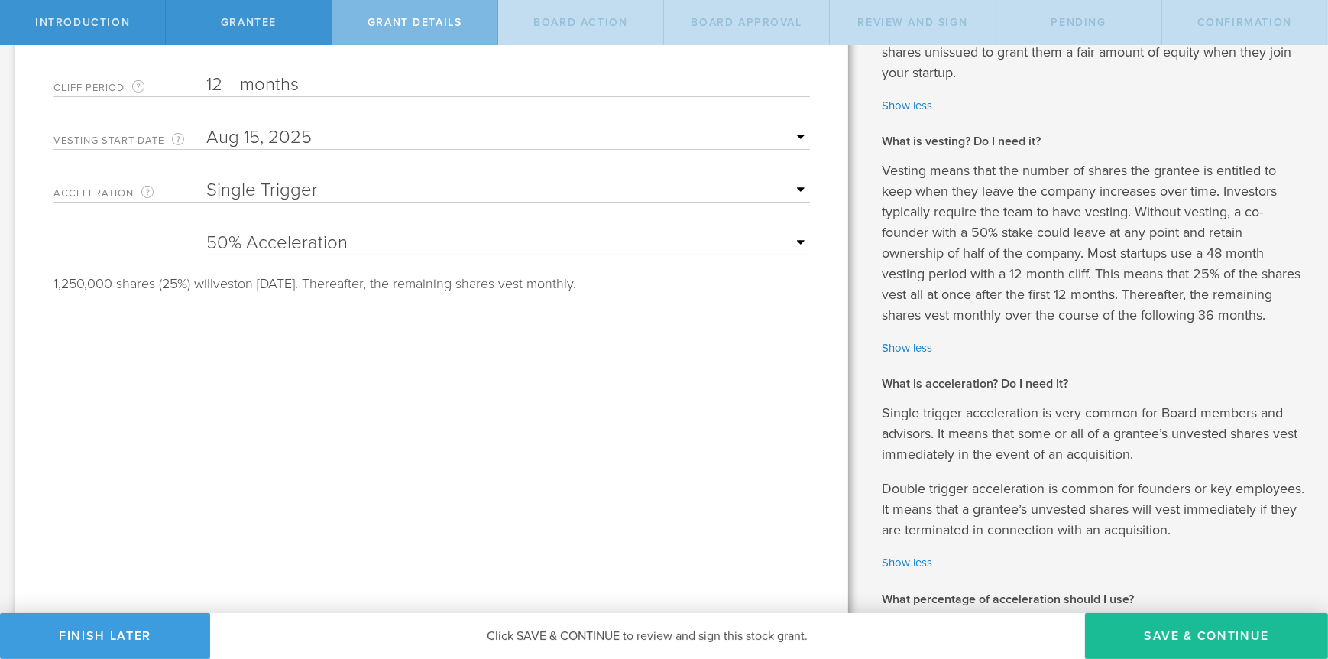
click at [796, 245] on select "25% Acceleration 50% Acceleration 75% Acceleration 100% Acceleration" at bounding box center [508, 243] width 604 height 23
select select "100"
click at [206, 232] on select "25% Acceleration 50% Acceleration 75% Acceleration 100% Acceleration" at bounding box center [508, 243] width 604 height 23
click at [792, 188] on select "None Single Trigger Double Trigger" at bounding box center [508, 190] width 604 height 23
select select "double"
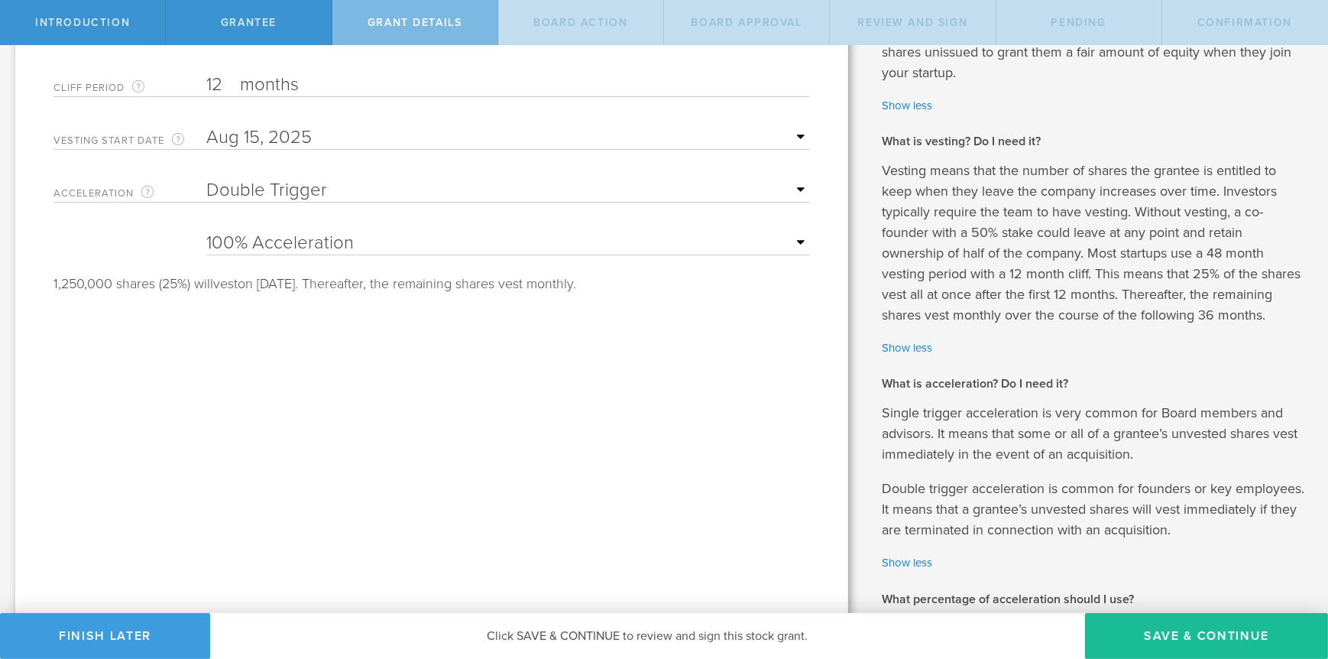
click at [206, 179] on select "None Single Trigger Double Trigger" at bounding box center [508, 190] width 604 height 23
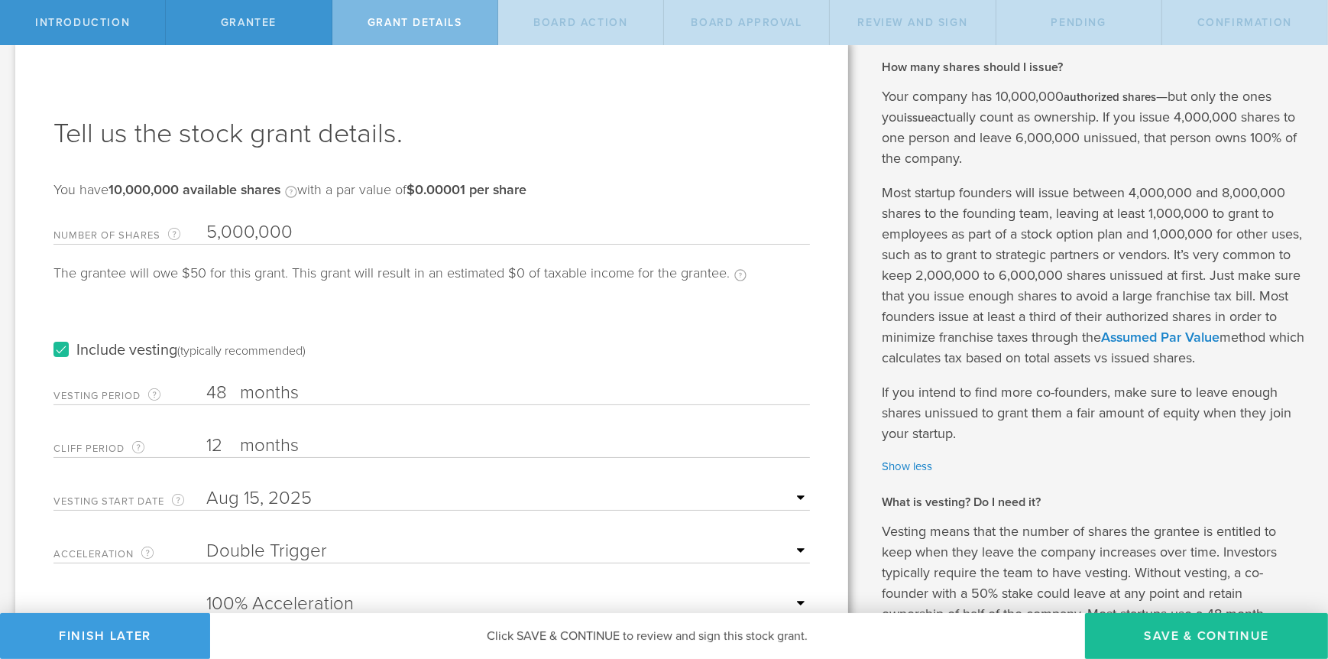
scroll to position [0, 0]
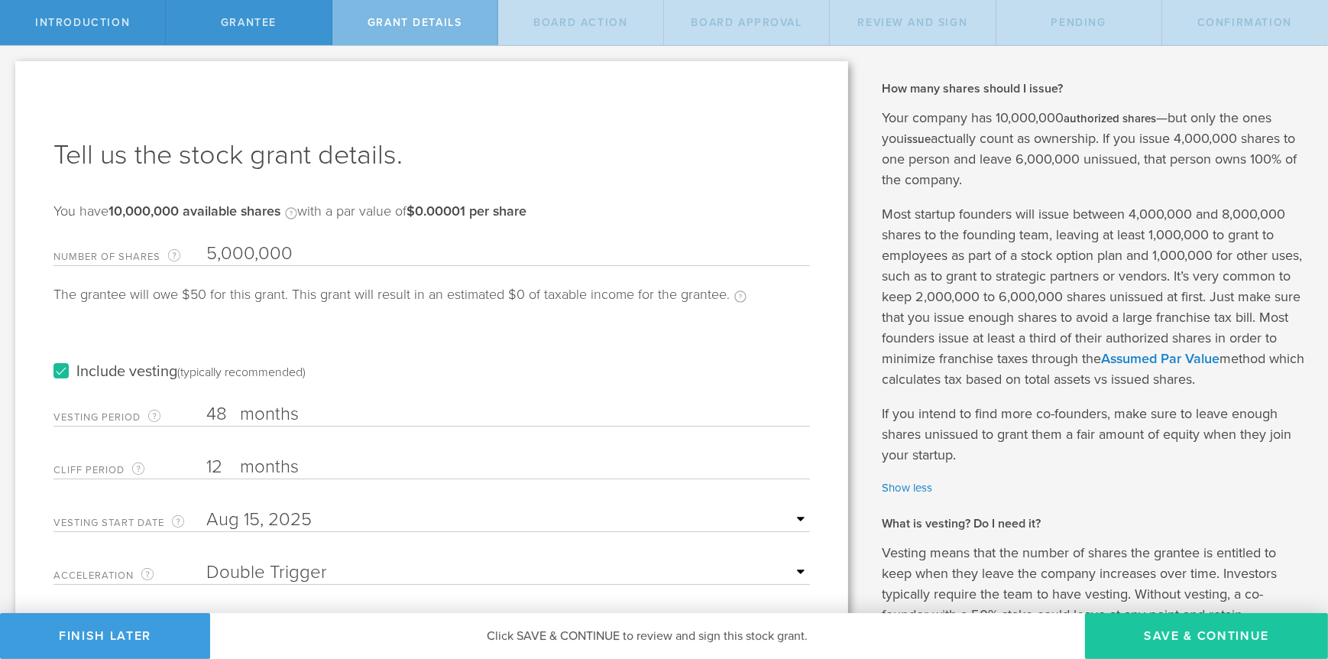
click at [1179, 627] on button "Save & Continue" at bounding box center [1206, 636] width 243 height 46
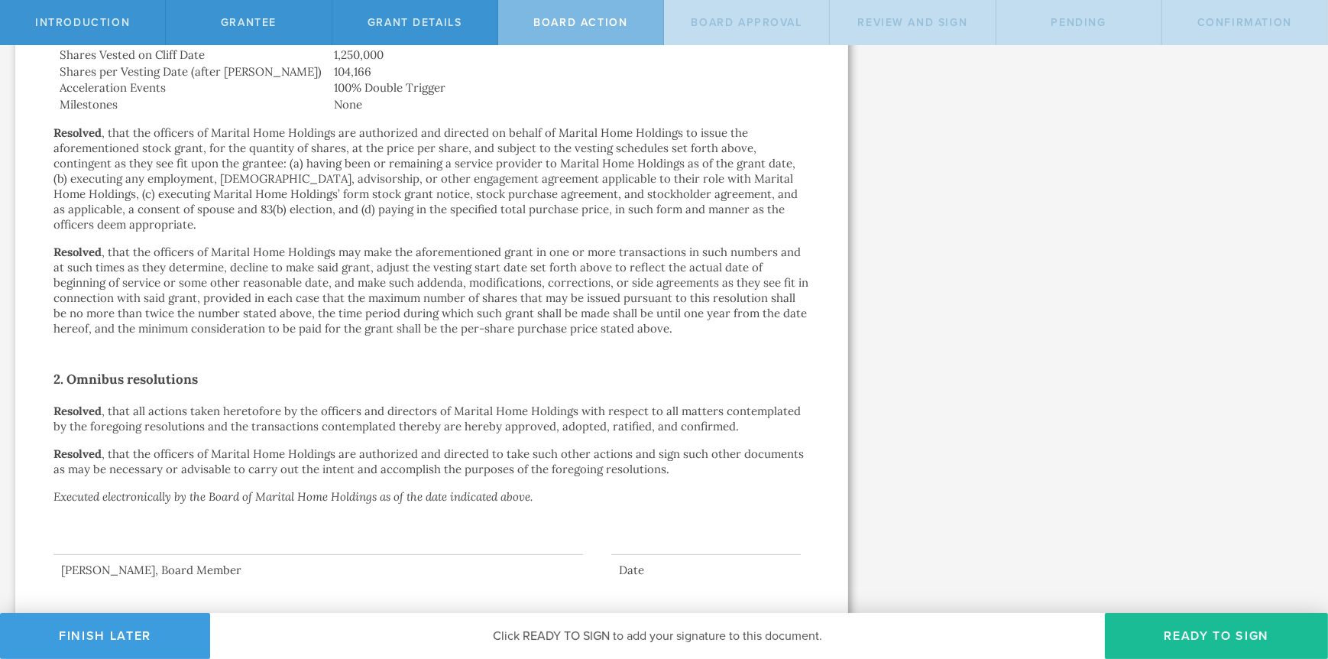
scroll to position [753, 0]
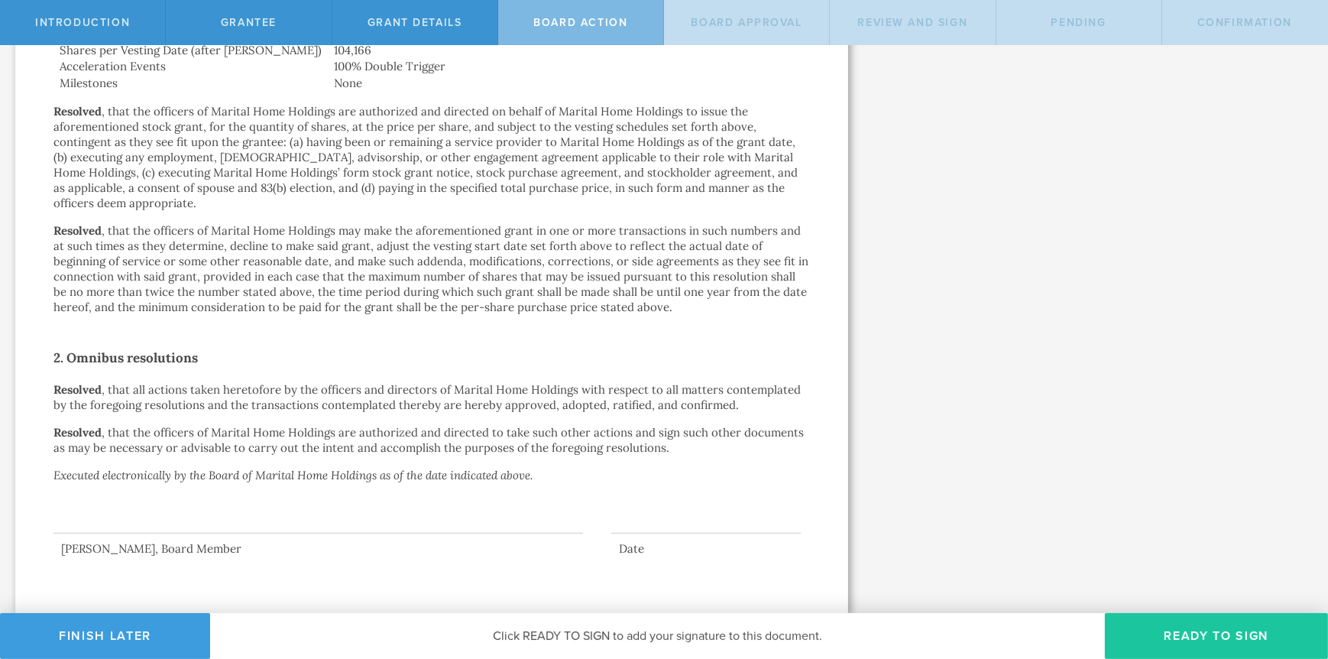
click at [1235, 624] on button "Ready to Sign" at bounding box center [1216, 636] width 223 height 46
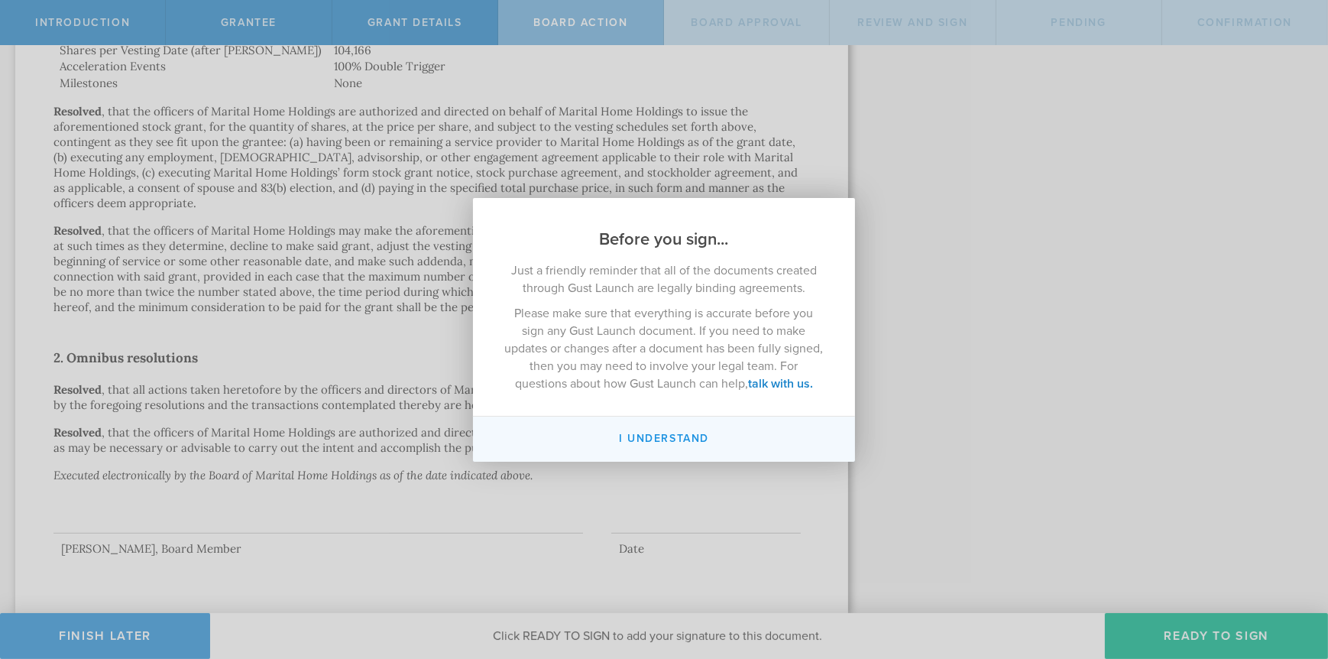
click at [676, 433] on button "I understand" at bounding box center [664, 439] width 382 height 45
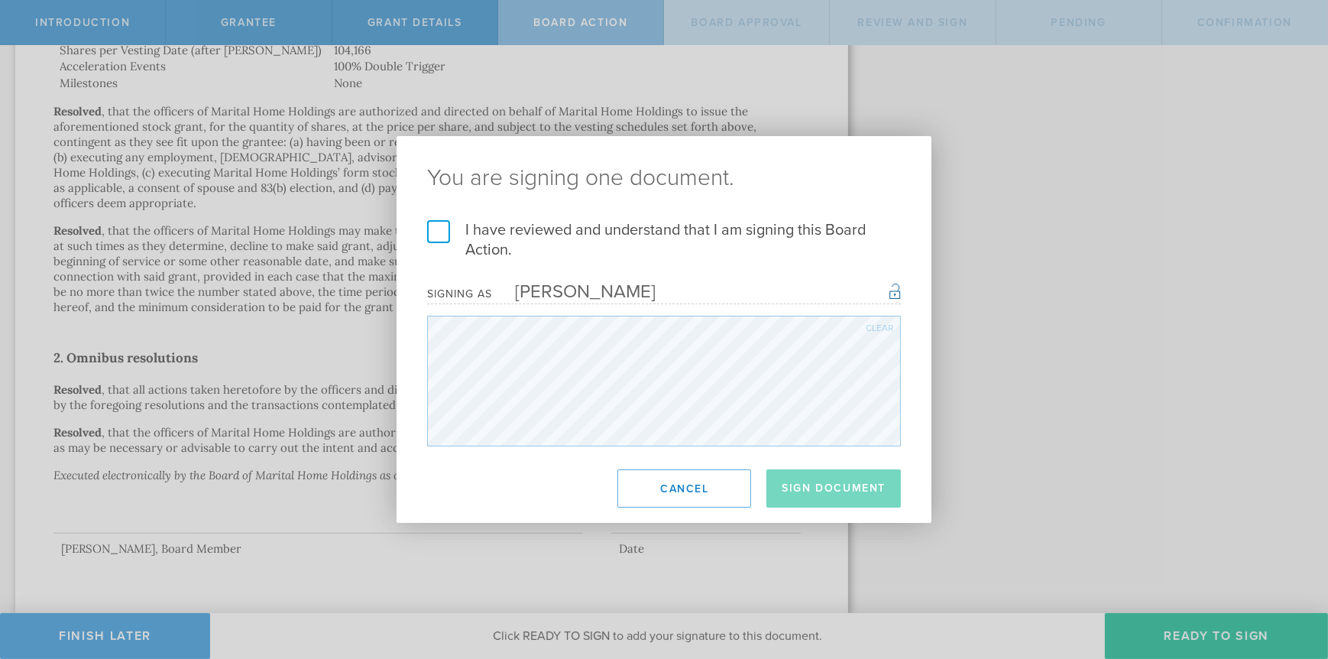
click at [433, 234] on label "I have reviewed and understand that I am signing this Board Action." at bounding box center [664, 240] width 474 height 40
click at [0, 0] on input "I have reviewed and understand that I am signing this Board Action." at bounding box center [0, 0] width 0 height 0
click at [816, 489] on button "Sign Document" at bounding box center [834, 488] width 135 height 38
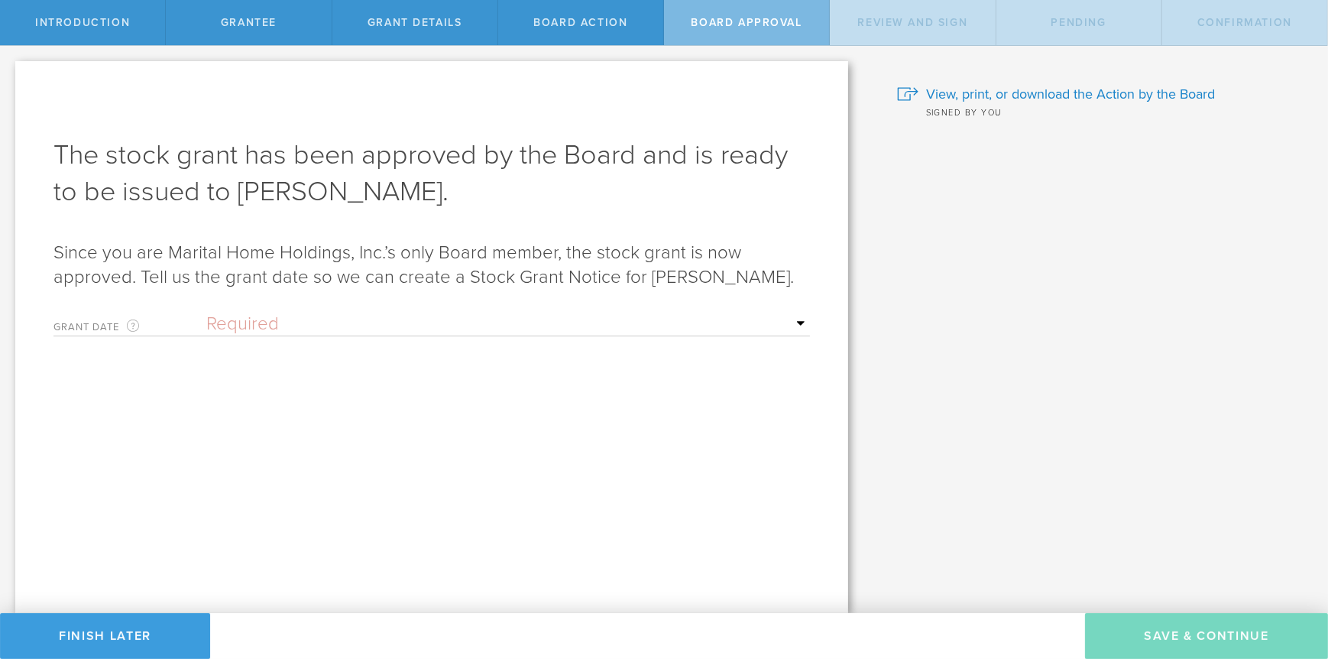
click at [802, 336] on select "Required Upon grantee's signature A specific date" at bounding box center [508, 324] width 604 height 23
select select "uponGranteeSignature"
click at [206, 336] on select "Required Upon grantee's signature A specific date" at bounding box center [508, 324] width 604 height 23
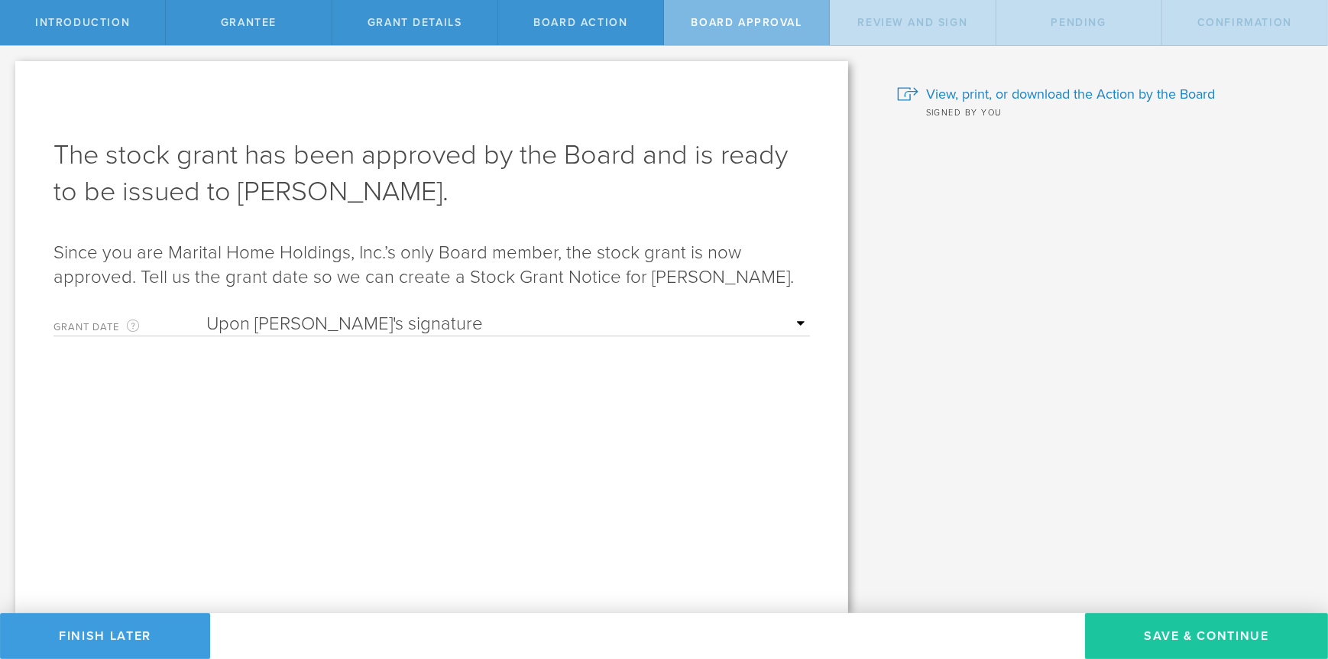
click at [1251, 641] on button "Save & Continue" at bounding box center [1206, 636] width 243 height 46
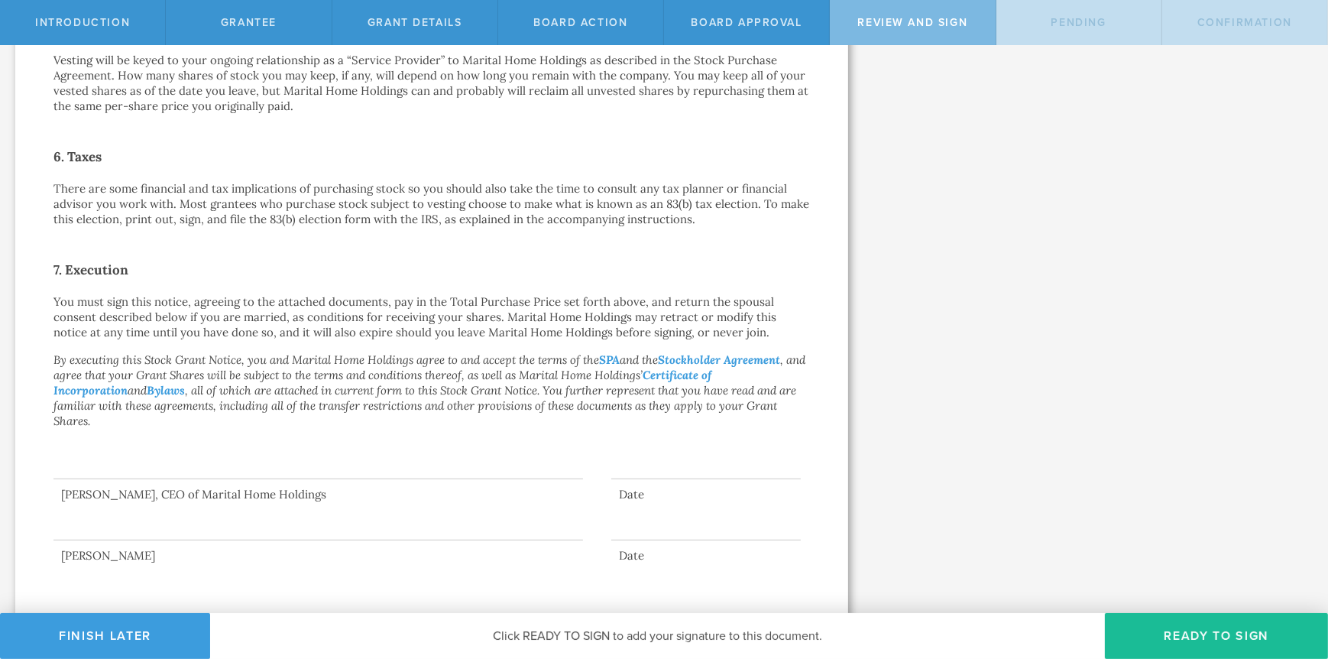
scroll to position [969, 0]
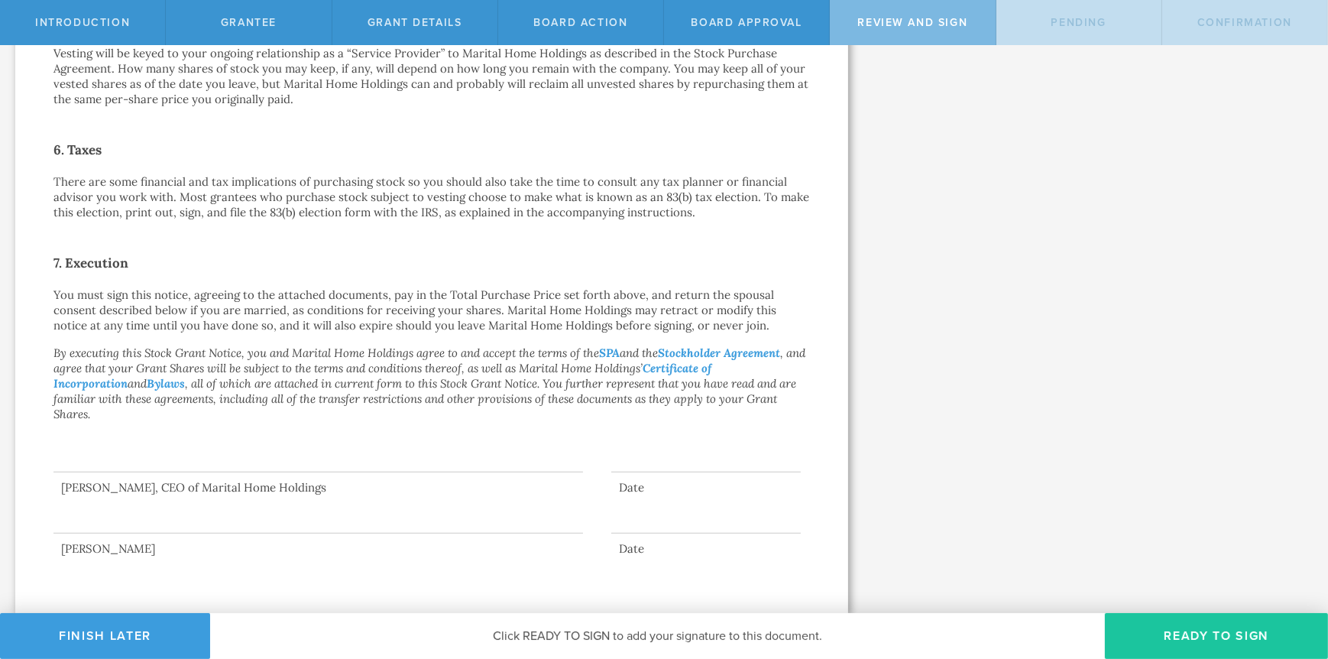
click at [1206, 638] on button "Ready to Sign" at bounding box center [1216, 636] width 223 height 46
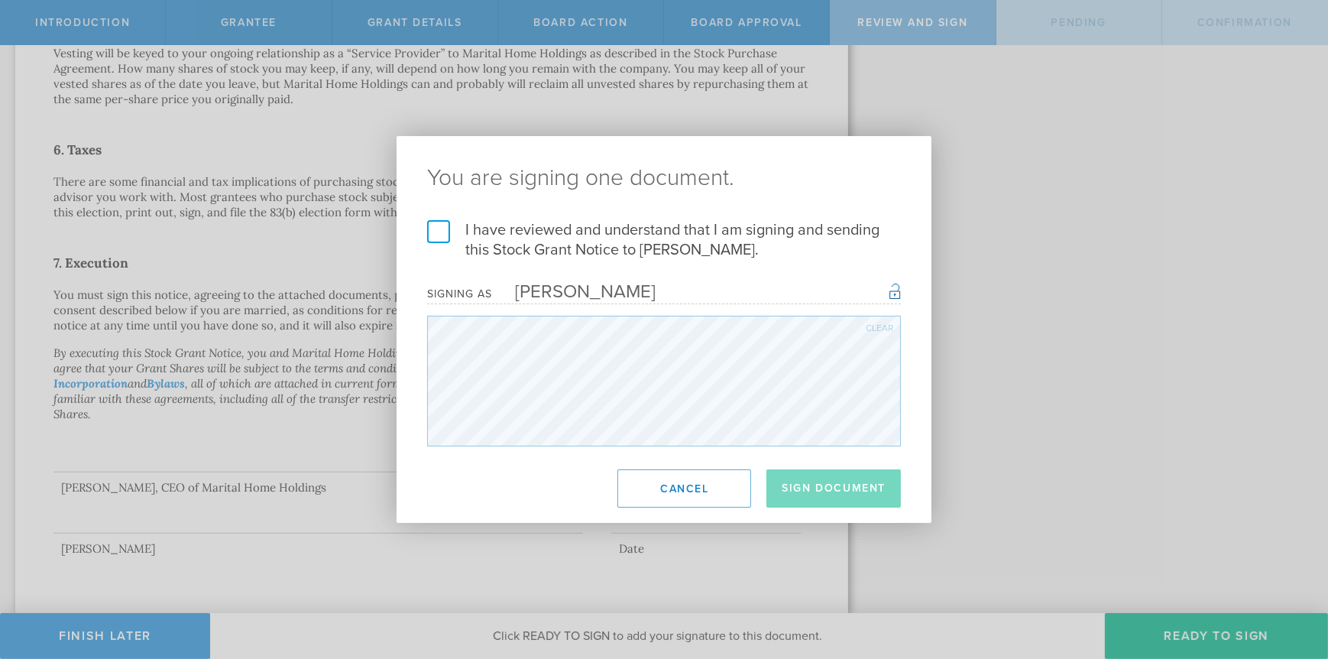
click at [438, 234] on label "I have reviewed and understand that I am signing and sending this Stock Grant N…" at bounding box center [664, 240] width 474 height 40
click at [0, 0] on input "I have reviewed and understand that I am signing and sending this Stock Grant N…" at bounding box center [0, 0] width 0 height 0
click at [845, 488] on button "Sign Document" at bounding box center [834, 488] width 135 height 38
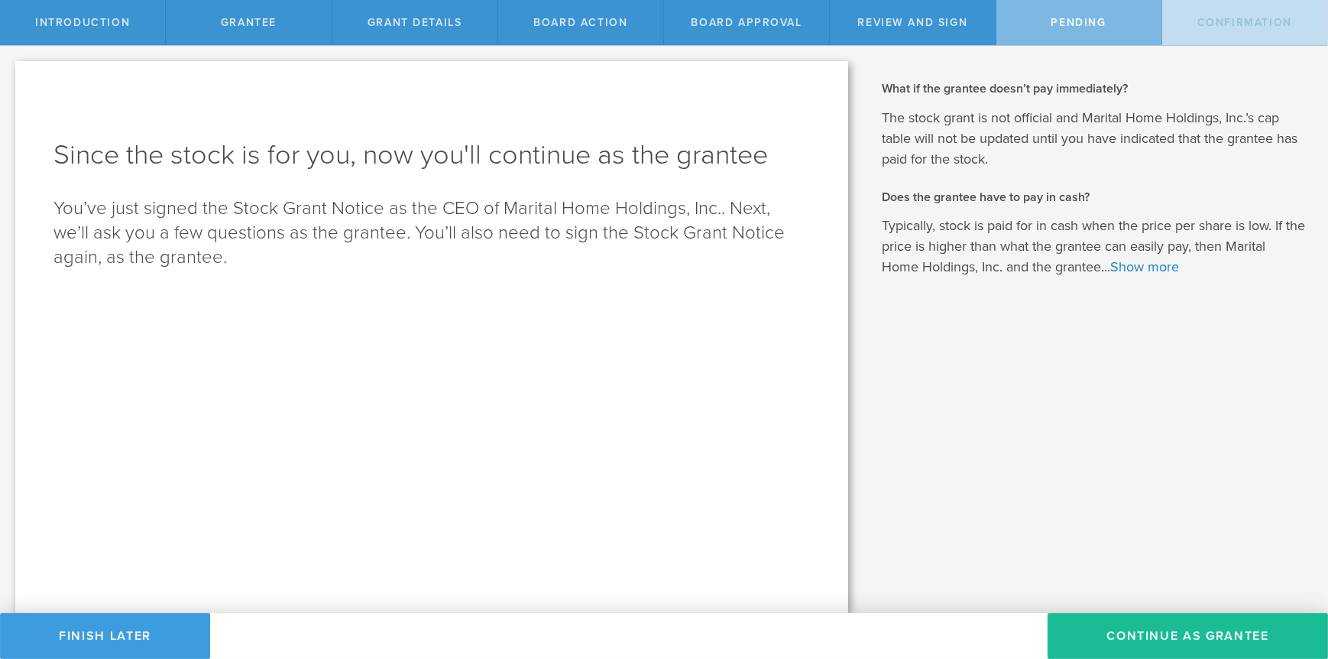
scroll to position [0, 0]
click at [1133, 264] on link "Show more" at bounding box center [1145, 266] width 69 height 17
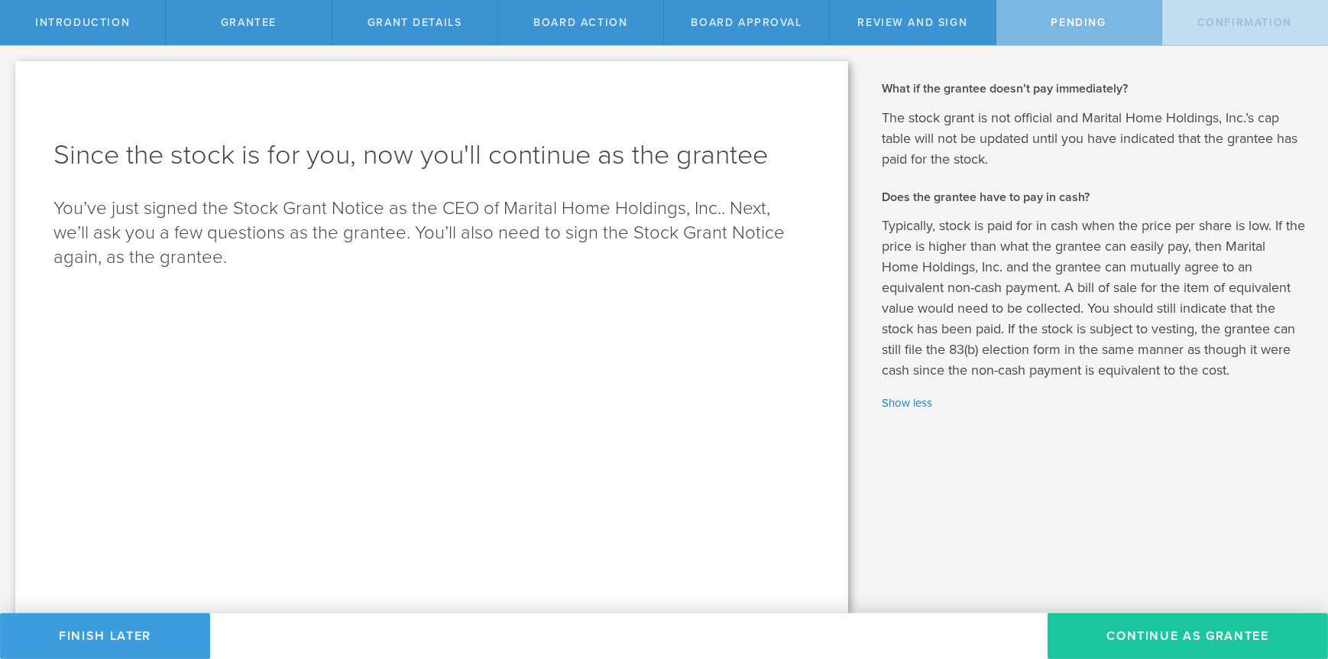
click at [1179, 631] on button "Continue as Grantee" at bounding box center [1188, 636] width 281 height 46
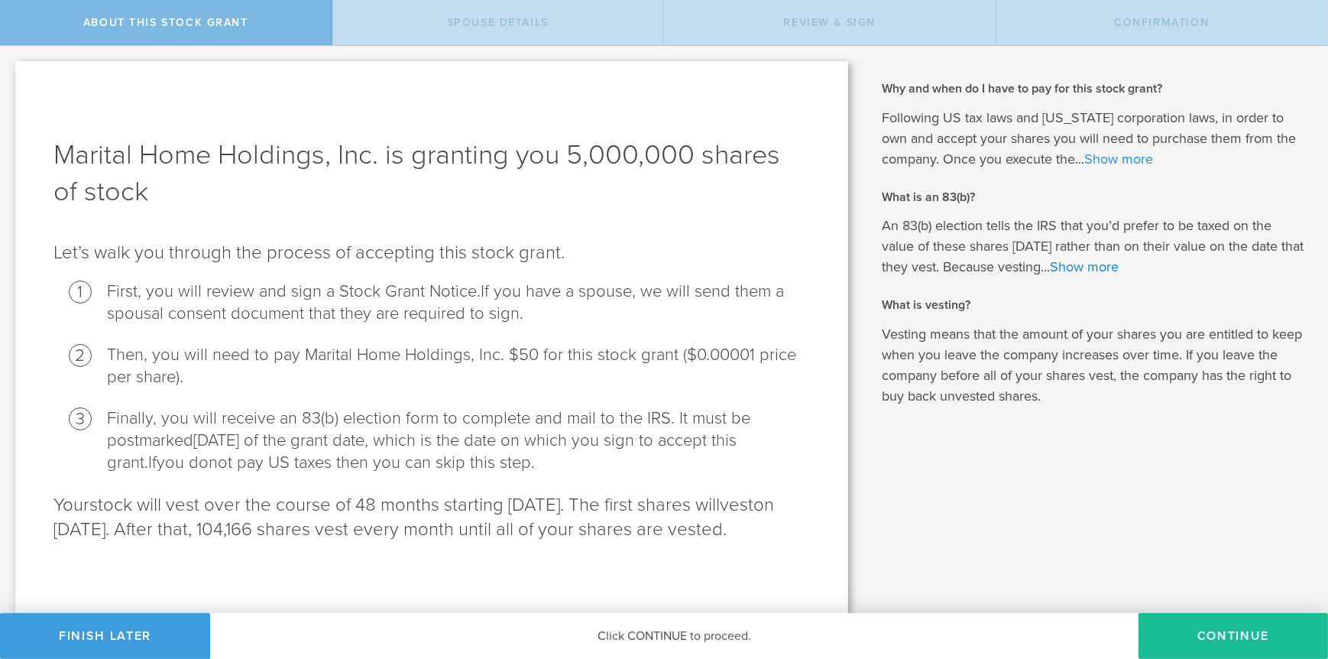
click at [1104, 157] on link "Show more" at bounding box center [1119, 159] width 69 height 17
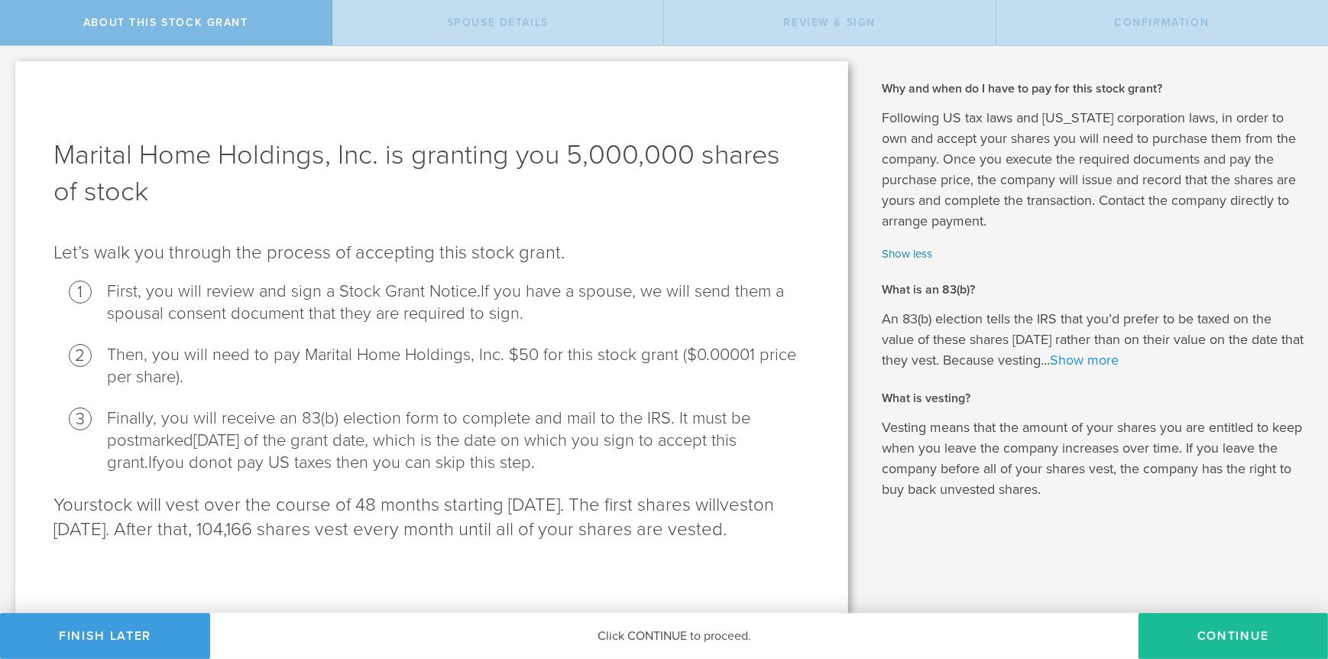
click at [1083, 364] on link "Show more" at bounding box center [1084, 360] width 69 height 17
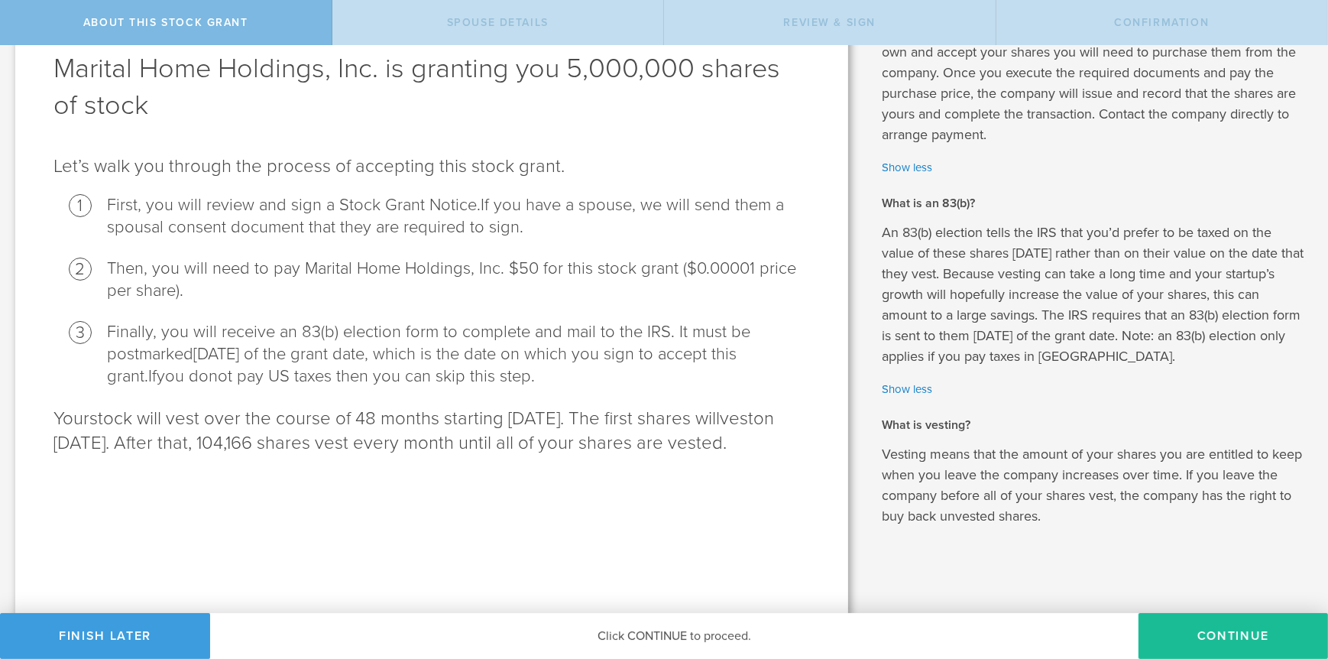
scroll to position [90, 0]
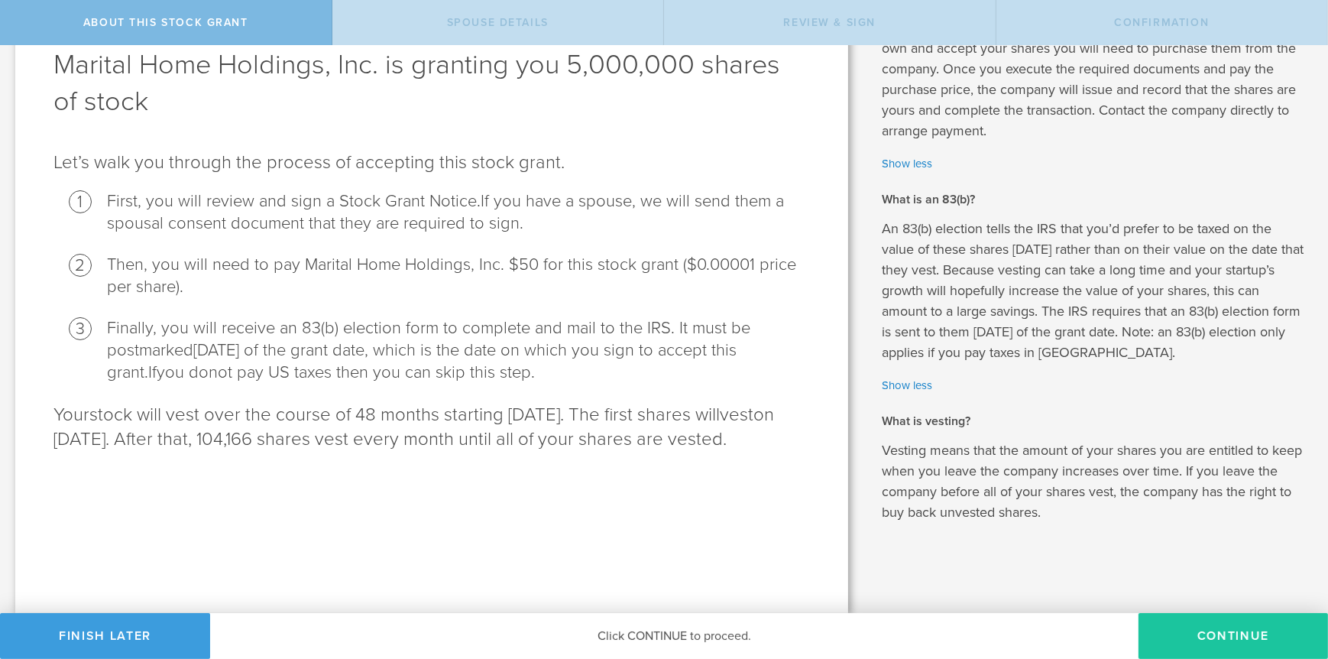
click at [1235, 638] on button "CONTINUE" at bounding box center [1234, 636] width 190 height 46
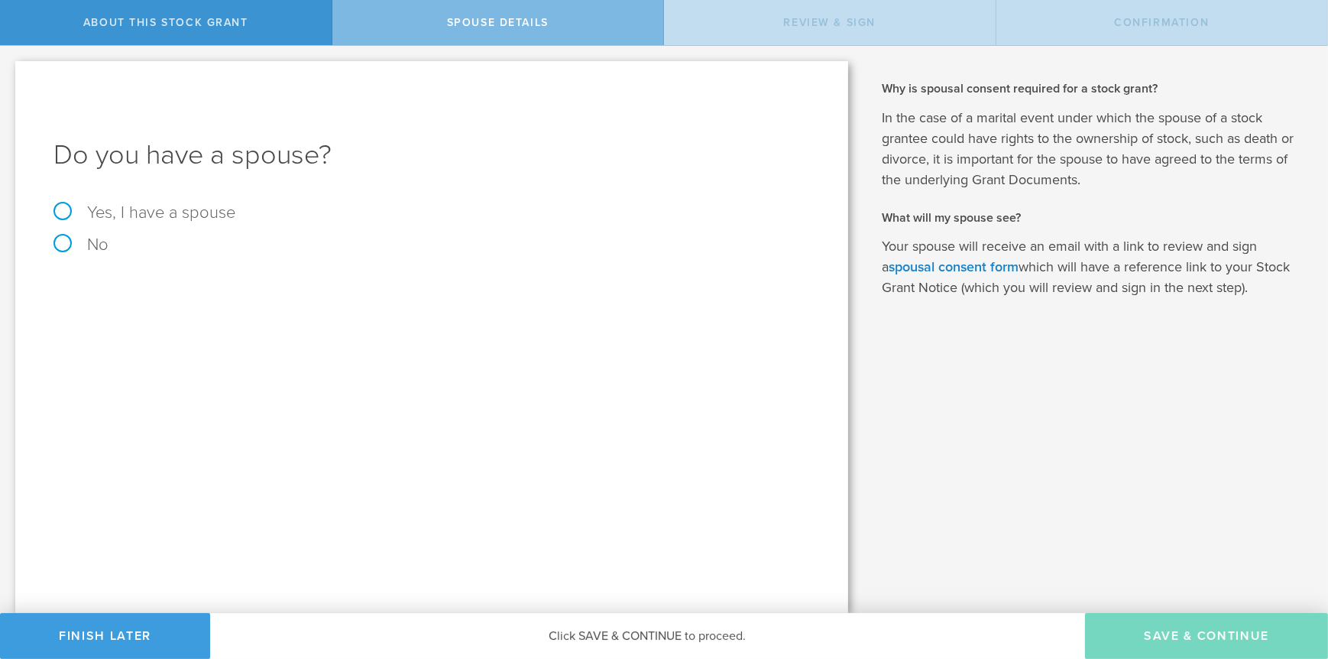
scroll to position [0, 0]
click at [59, 242] on label "No" at bounding box center [432, 244] width 757 height 17
click at [10, 70] on input "No" at bounding box center [5, 58] width 10 height 24
radio input "true"
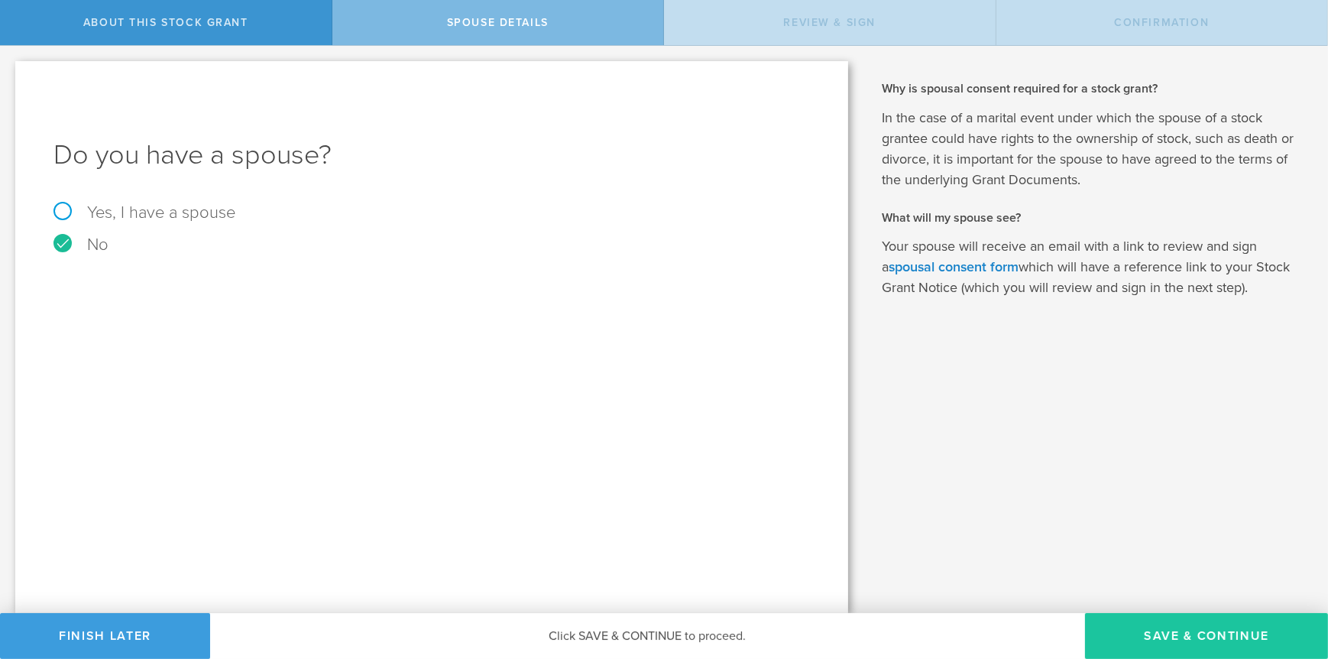
click at [1205, 631] on button "Save & Continue" at bounding box center [1206, 636] width 243 height 46
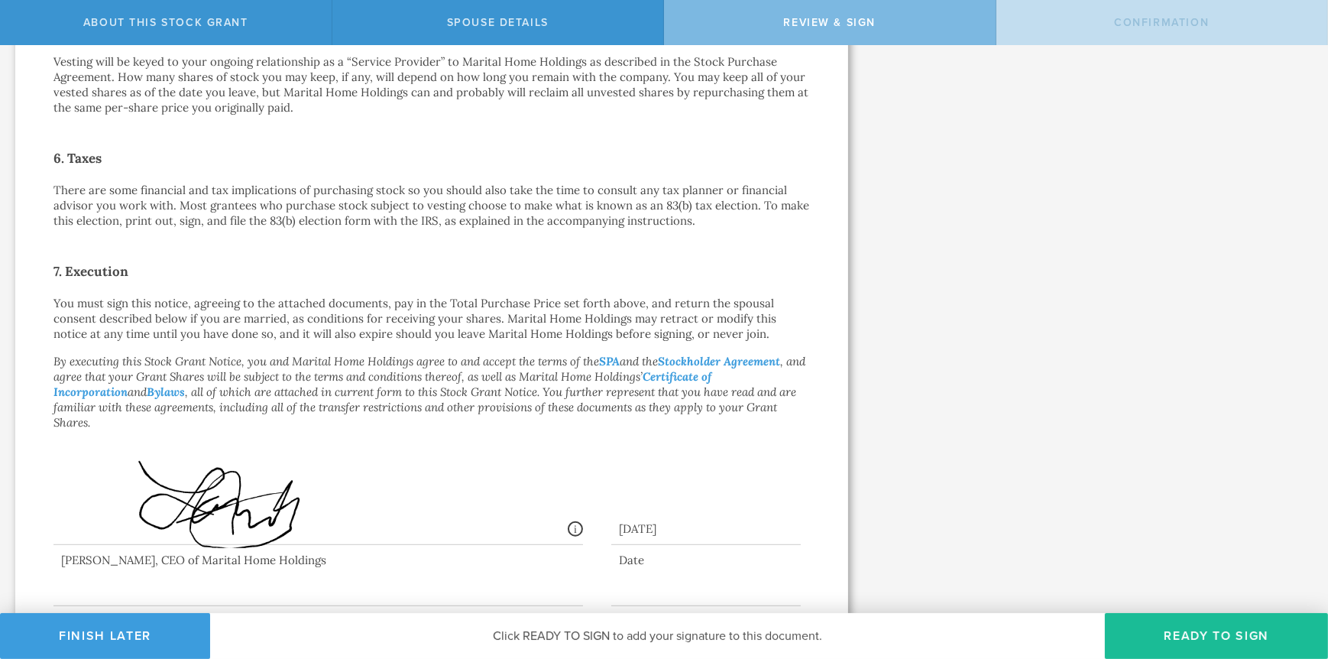
scroll to position [1032, 0]
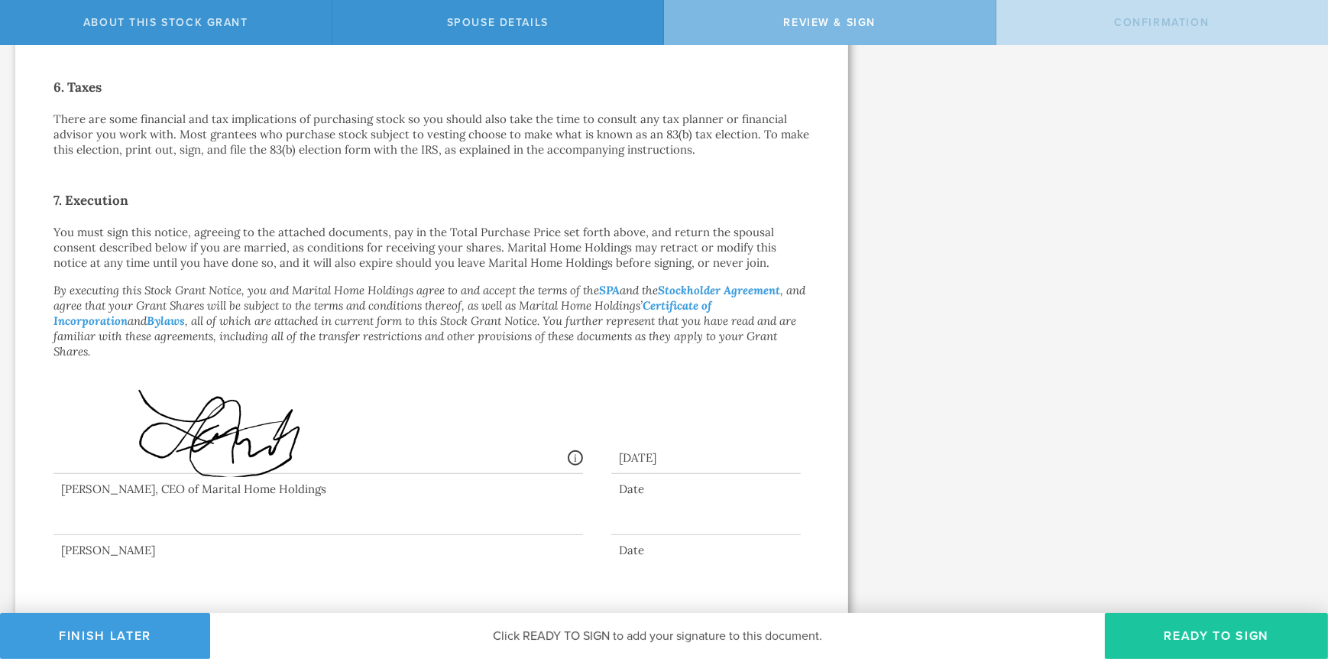
click at [1182, 626] on button "Ready to Sign" at bounding box center [1216, 636] width 223 height 46
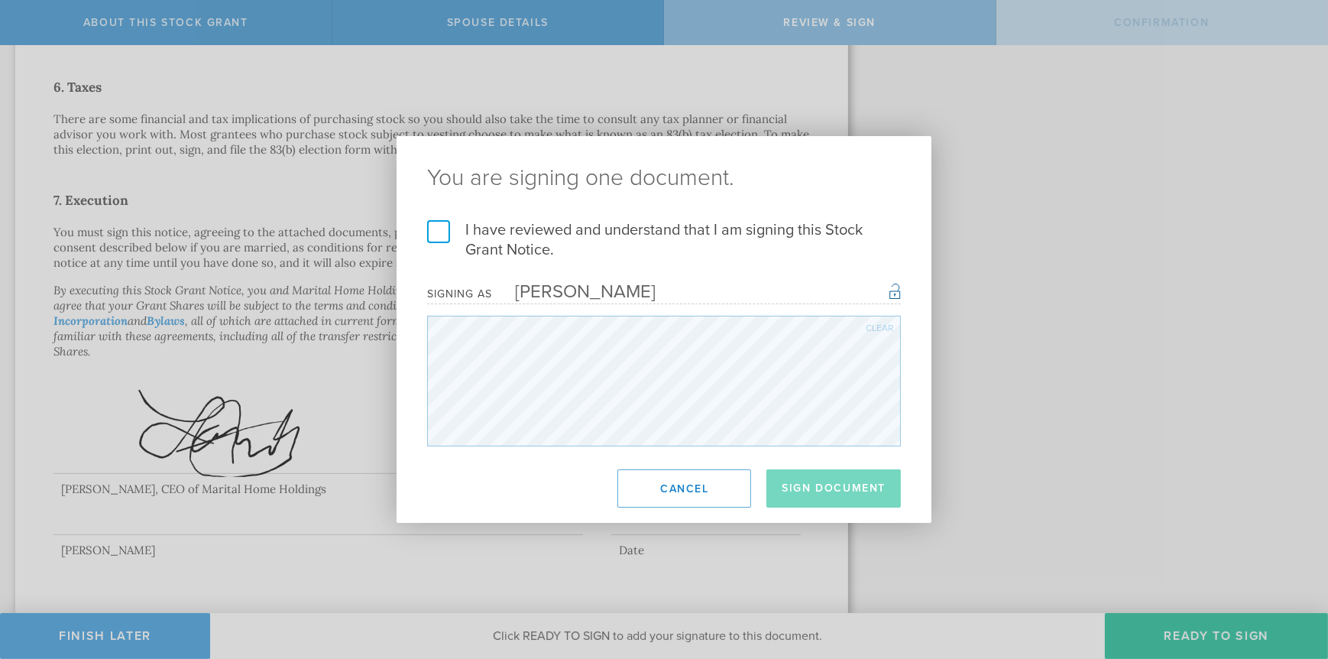
drag, startPoint x: 433, startPoint y: 228, endPoint x: 417, endPoint y: 238, distance: 18.2
click at [430, 229] on label "I have reviewed and understand that I am signing this Stock Grant Notice." at bounding box center [664, 240] width 474 height 40
click at [0, 0] on input "I have reviewed and understand that I am signing this Stock Grant Notice." at bounding box center [0, 0] width 0 height 0
drag, startPoint x: 810, startPoint y: 482, endPoint x: 1051, endPoint y: 394, distance: 256.0
click at [811, 478] on button "Sign Document" at bounding box center [834, 488] width 135 height 38
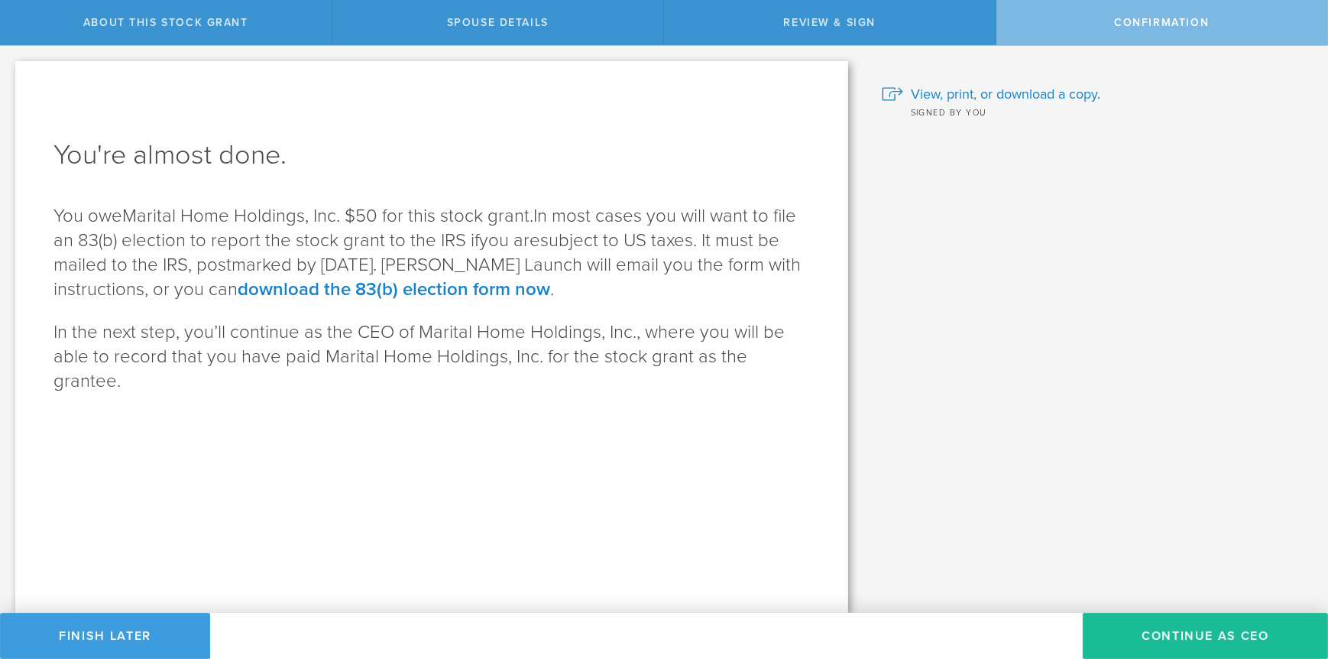
scroll to position [0, 0]
click at [1205, 638] on button "Continue as CEO" at bounding box center [1205, 636] width 245 height 46
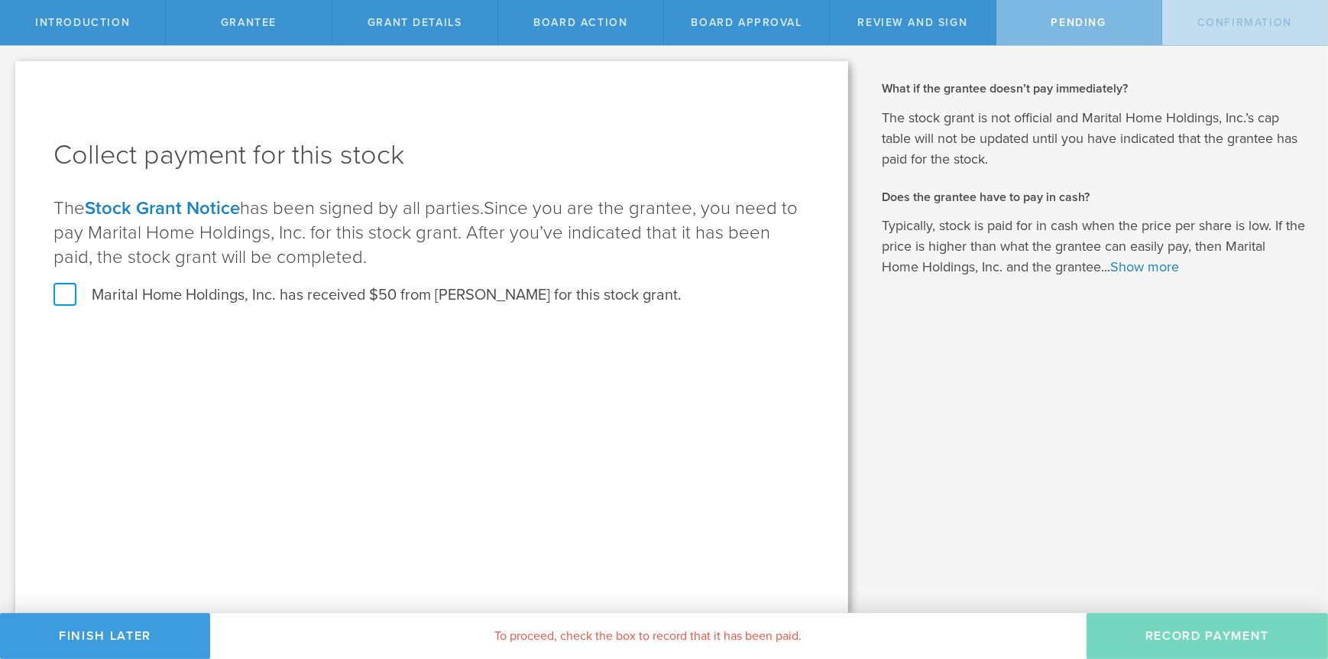
click at [66, 298] on label "Marital Home Holdings, Inc. has received $50 from [PERSON_NAME] for this stock …" at bounding box center [368, 295] width 628 height 20
click at [0, 0] on input "Marital Home Holdings, Inc. has received $50 from [PERSON_NAME] for this stock …" at bounding box center [0, 0] width 0 height 0
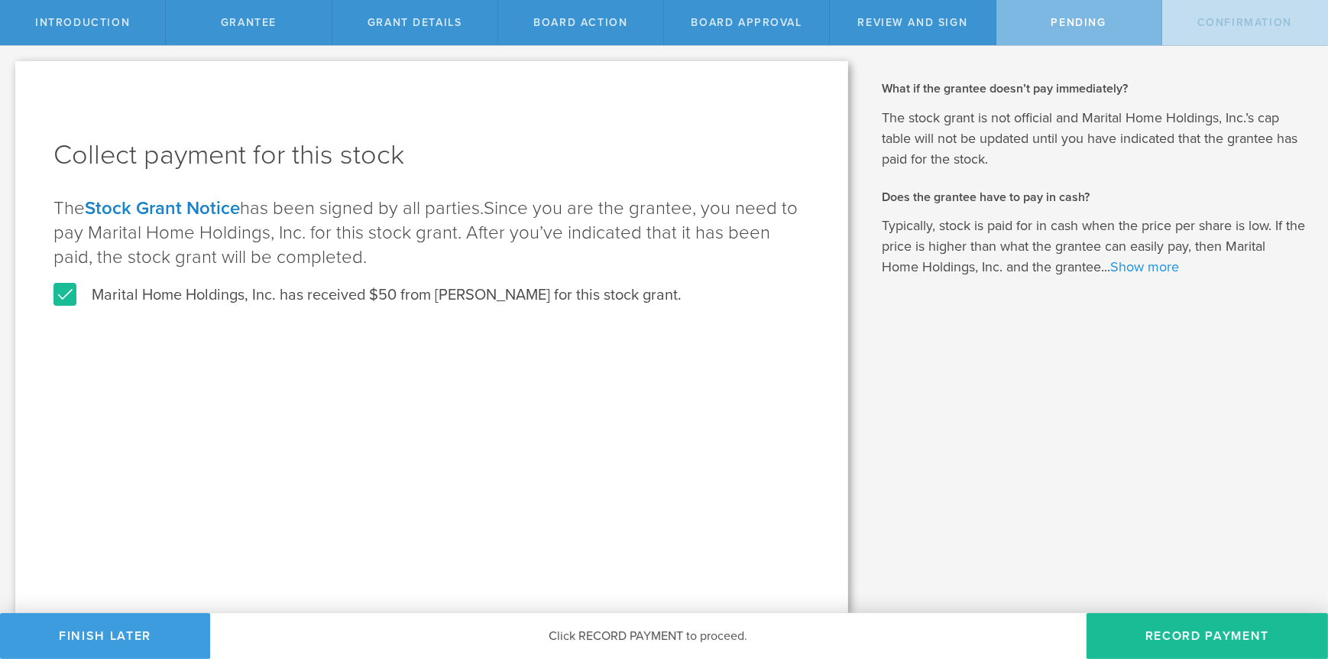
click at [1169, 268] on link "Show more" at bounding box center [1145, 266] width 69 height 17
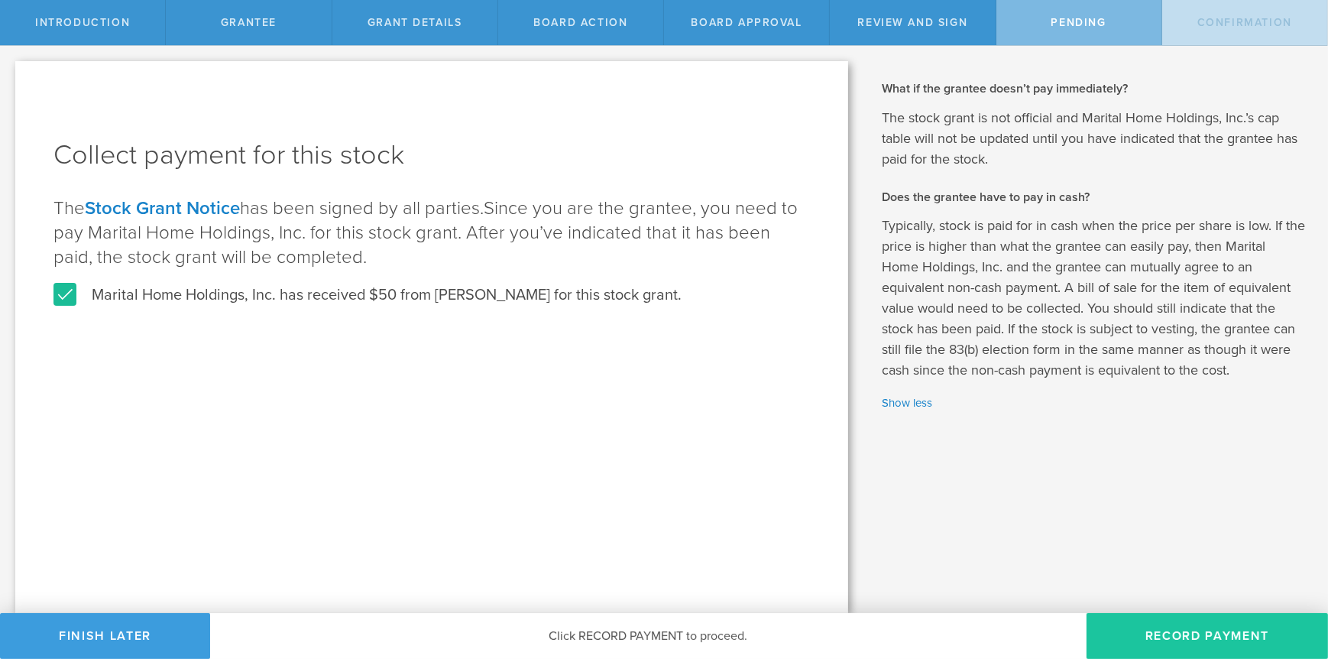
click at [1181, 636] on button "Record Payment" at bounding box center [1208, 636] width 242 height 46
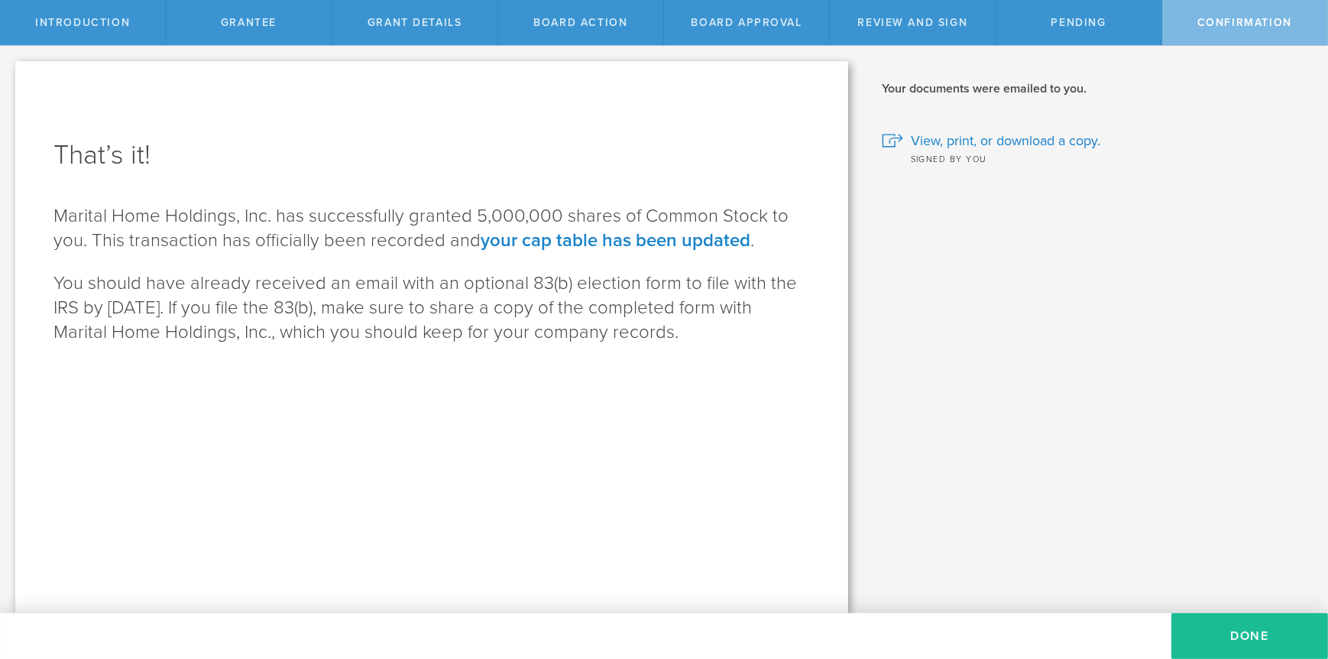
click at [542, 236] on link "your cap table has been updated" at bounding box center [616, 240] width 270 height 22
click at [1217, 633] on button "Done" at bounding box center [1250, 636] width 157 height 46
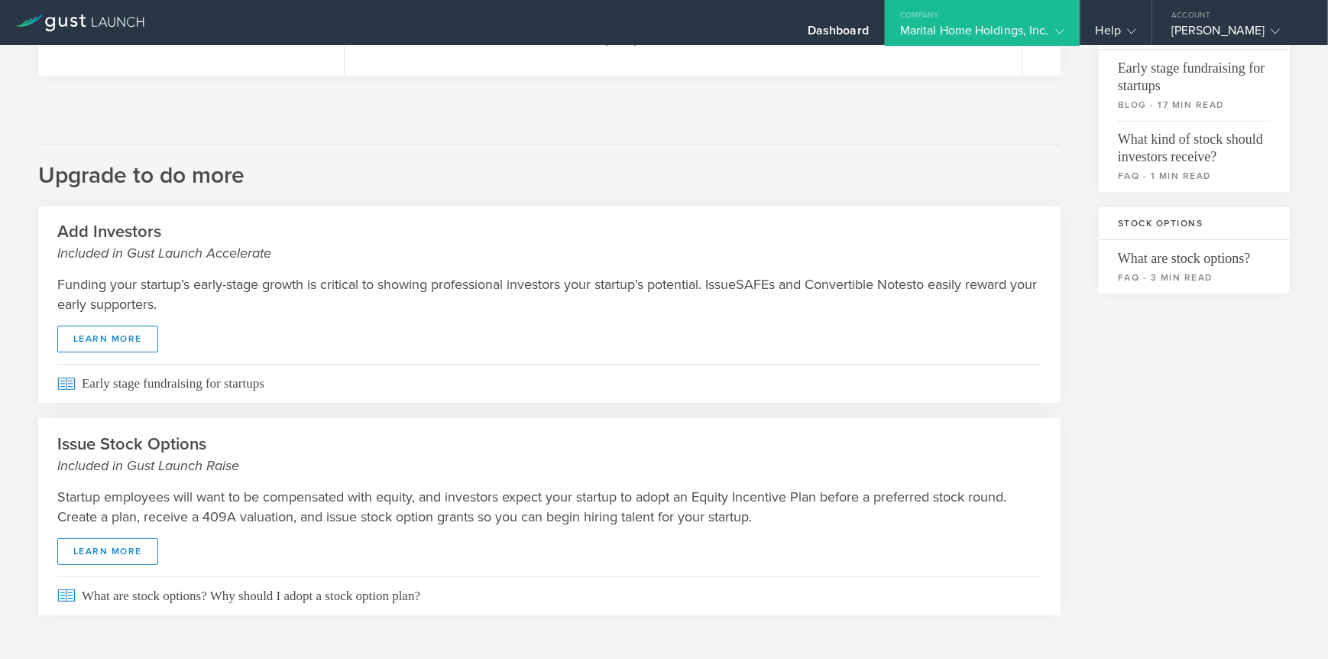
scroll to position [410, 0]
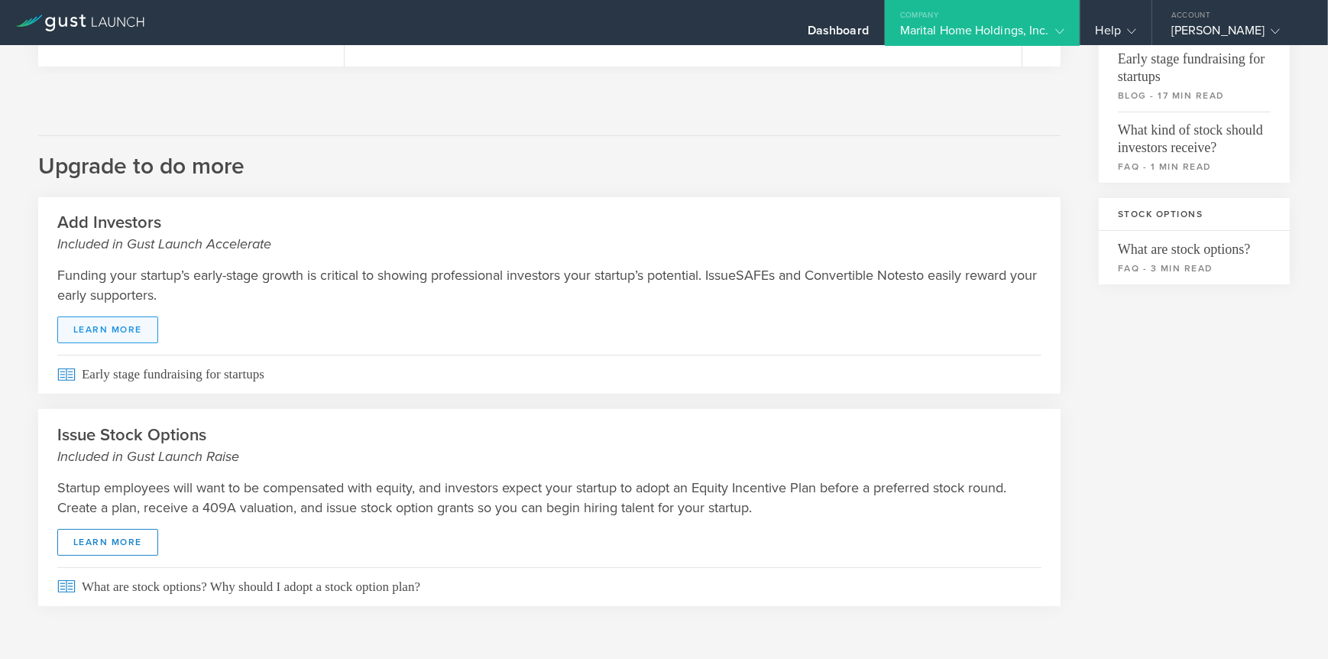
click at [110, 332] on link "learn more" at bounding box center [107, 329] width 101 height 27
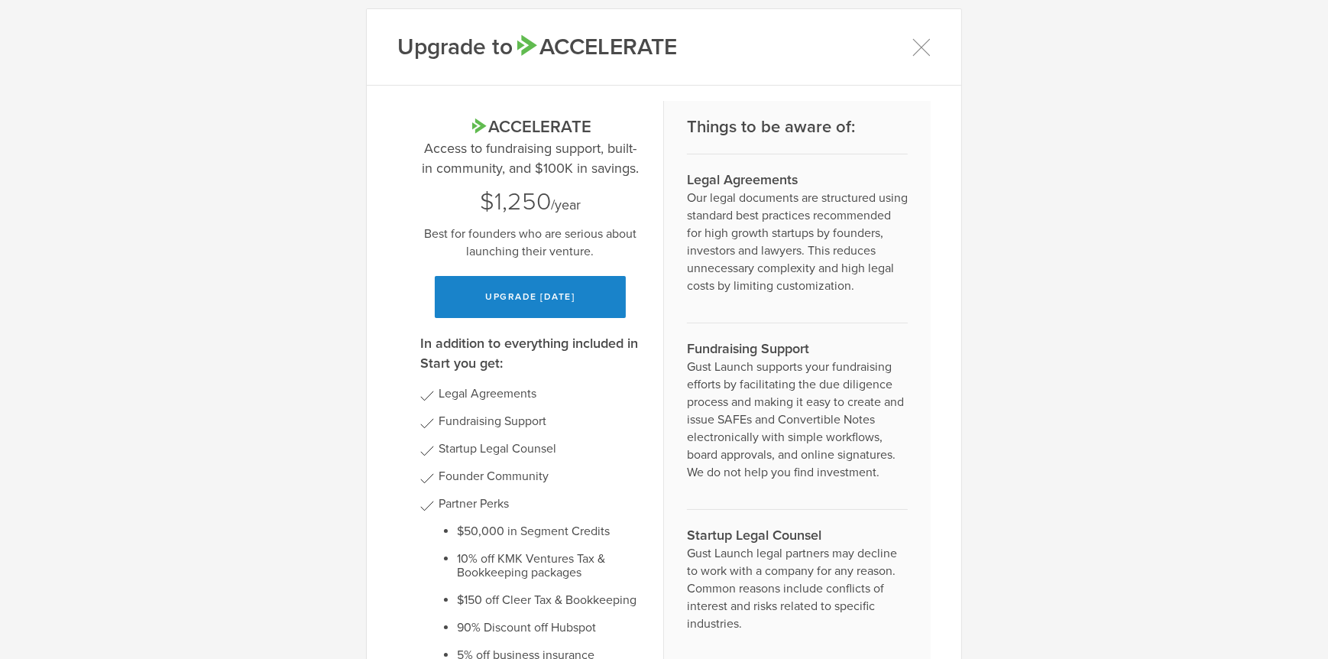
scroll to position [0, 0]
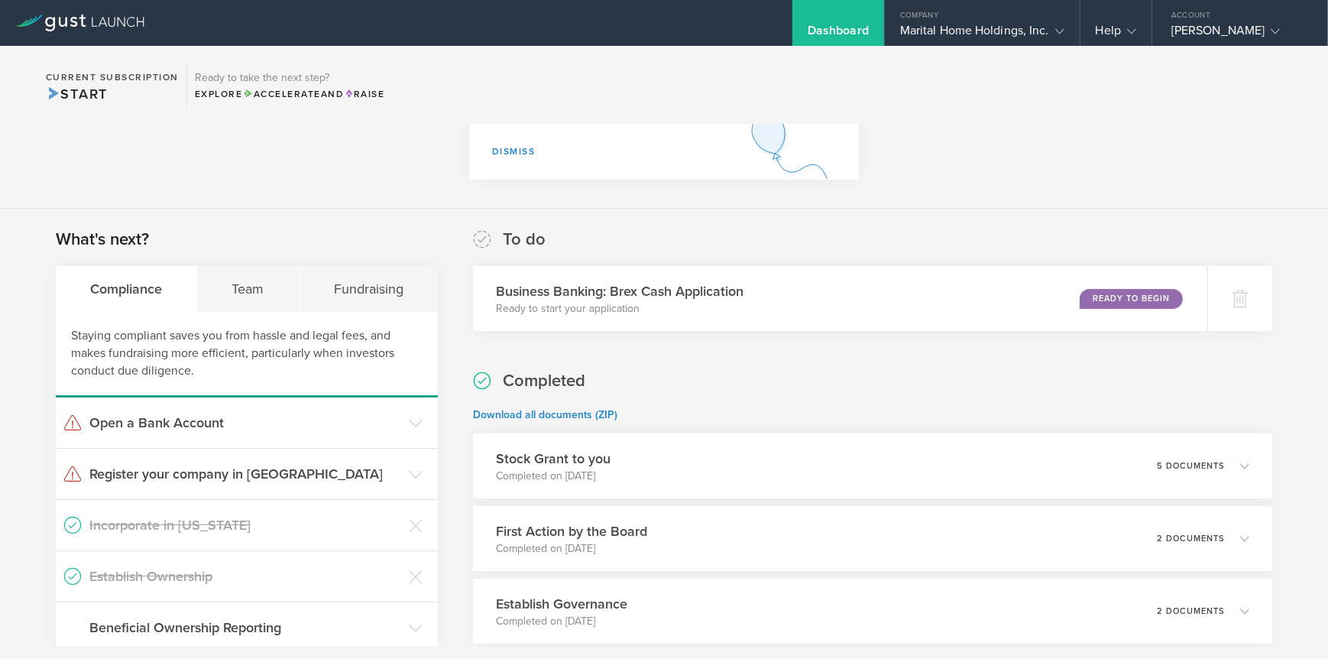
scroll to position [229, 0]
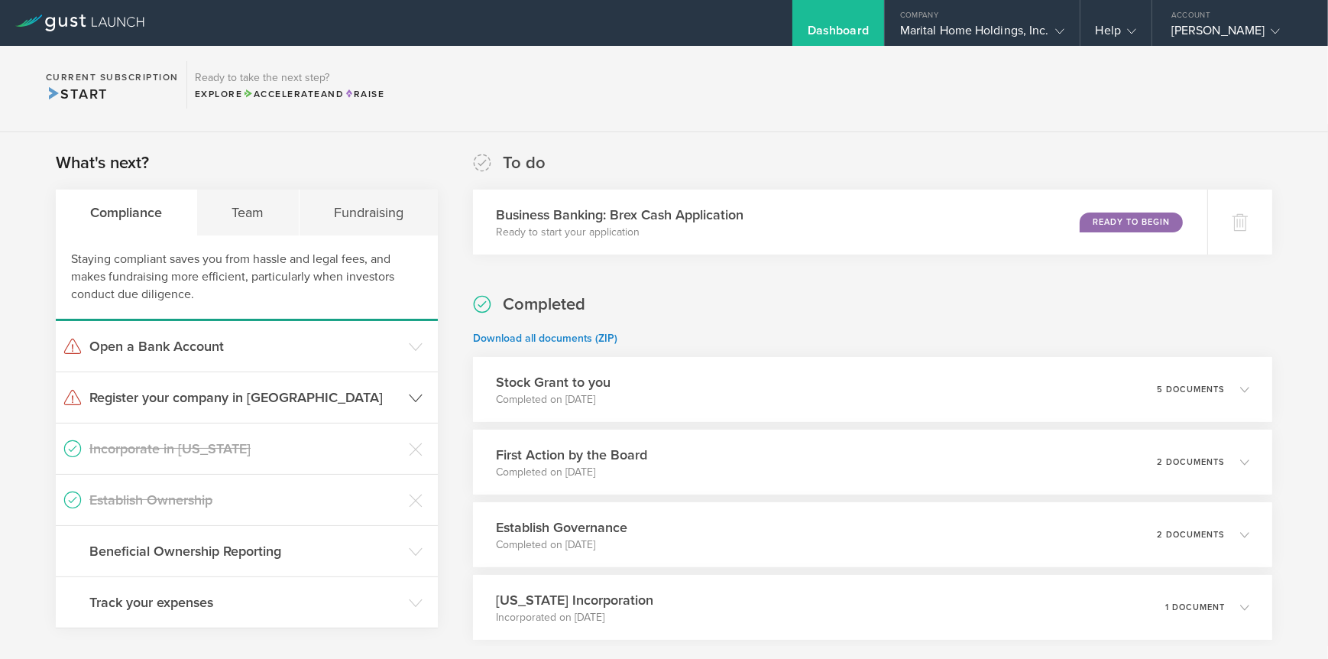
click at [410, 393] on icon at bounding box center [416, 398] width 14 height 14
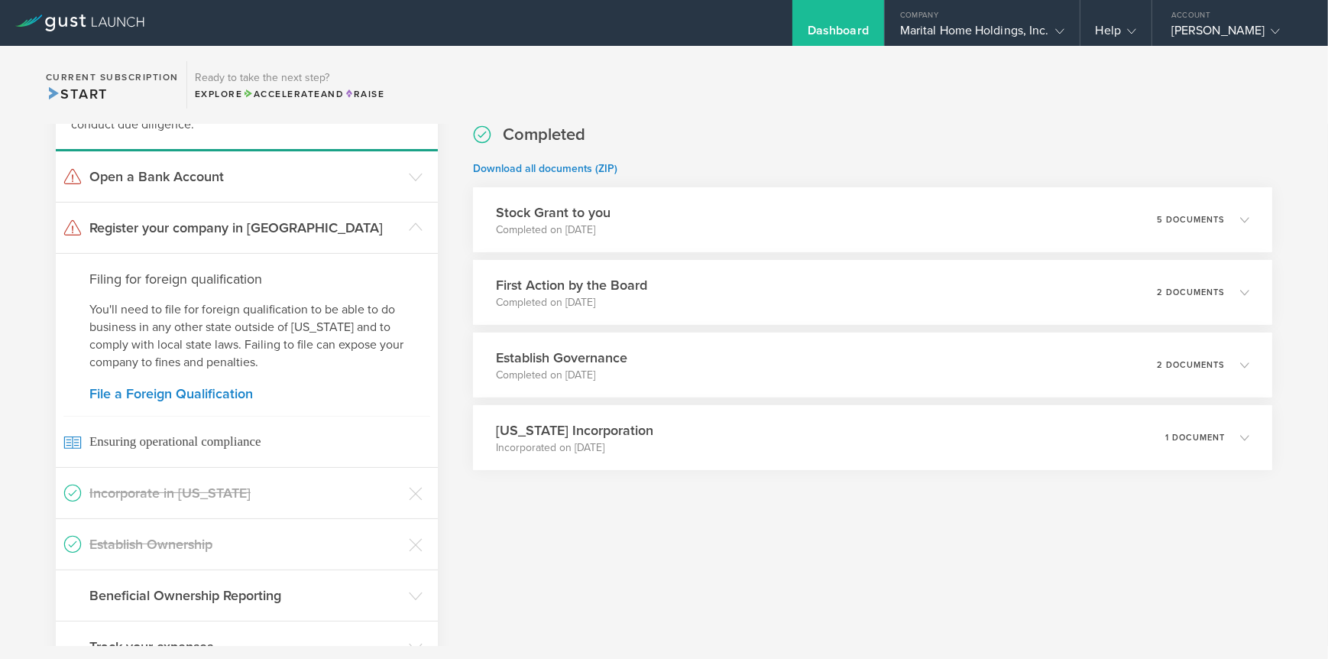
scroll to position [459, 0]
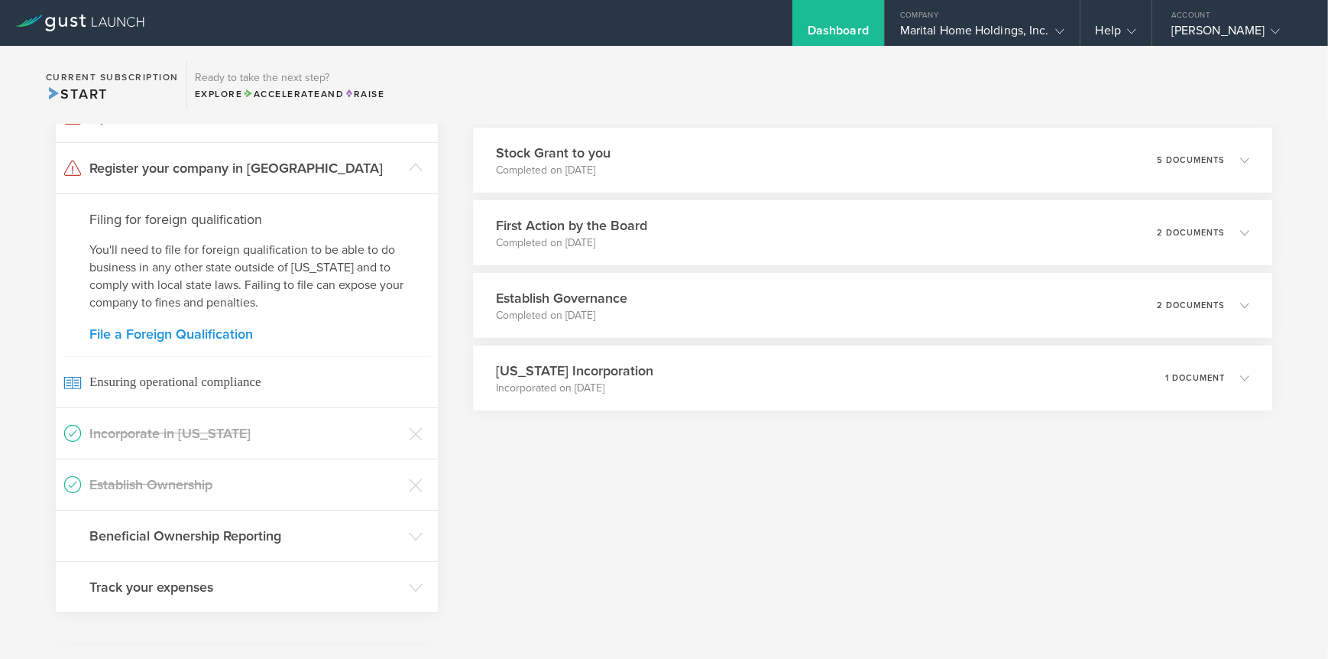
click at [141, 335] on link "File a Foreign Qualification" at bounding box center [246, 334] width 315 height 14
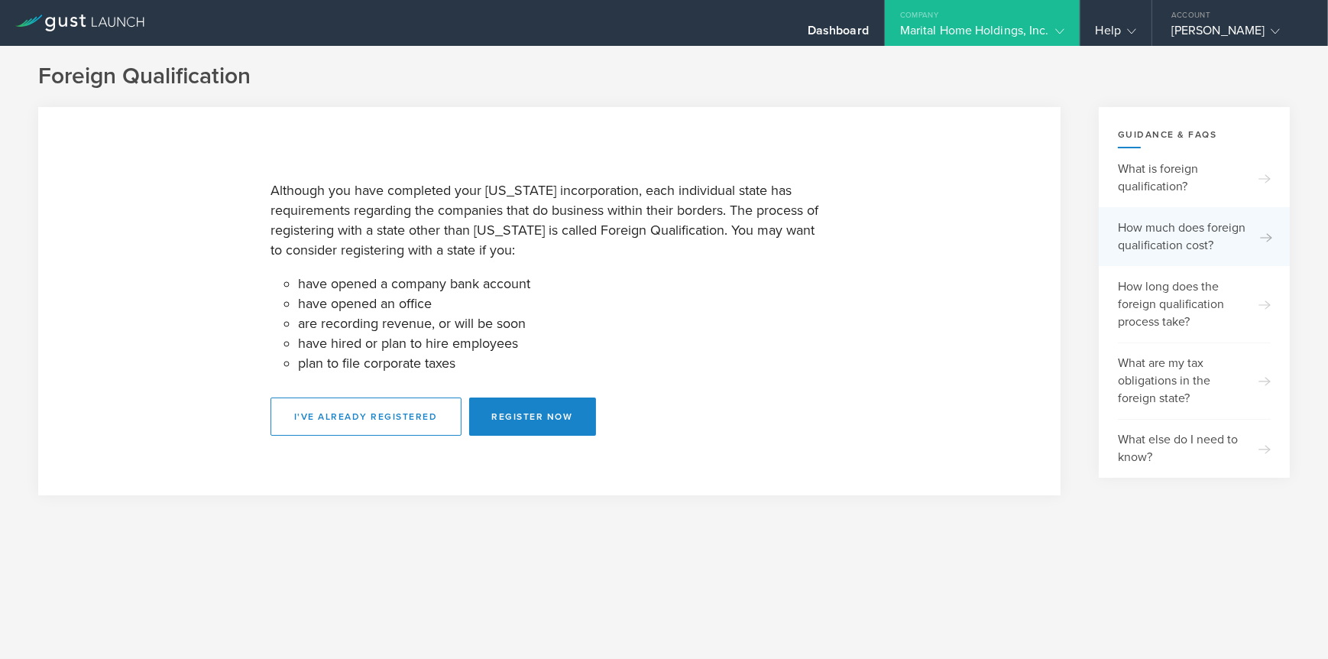
click at [1267, 238] on line at bounding box center [1266, 238] width 11 height 0
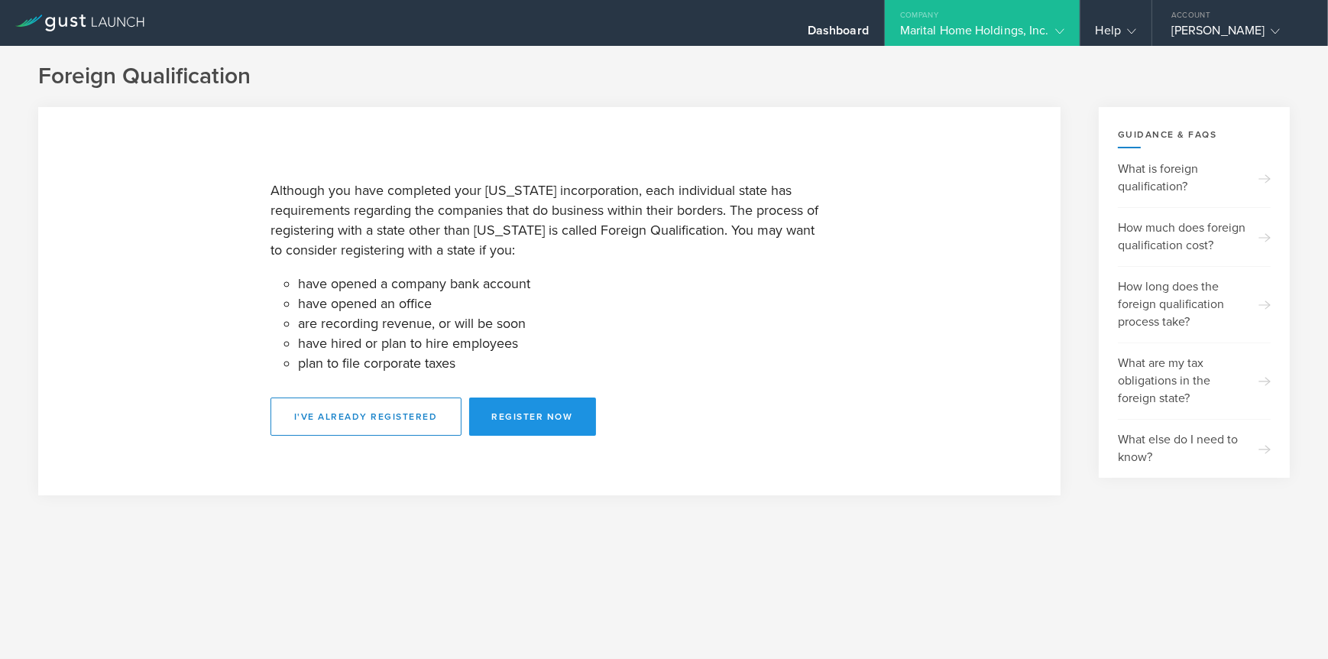
click at [530, 415] on button "Register Now" at bounding box center [532, 416] width 127 height 38
select select "FL"
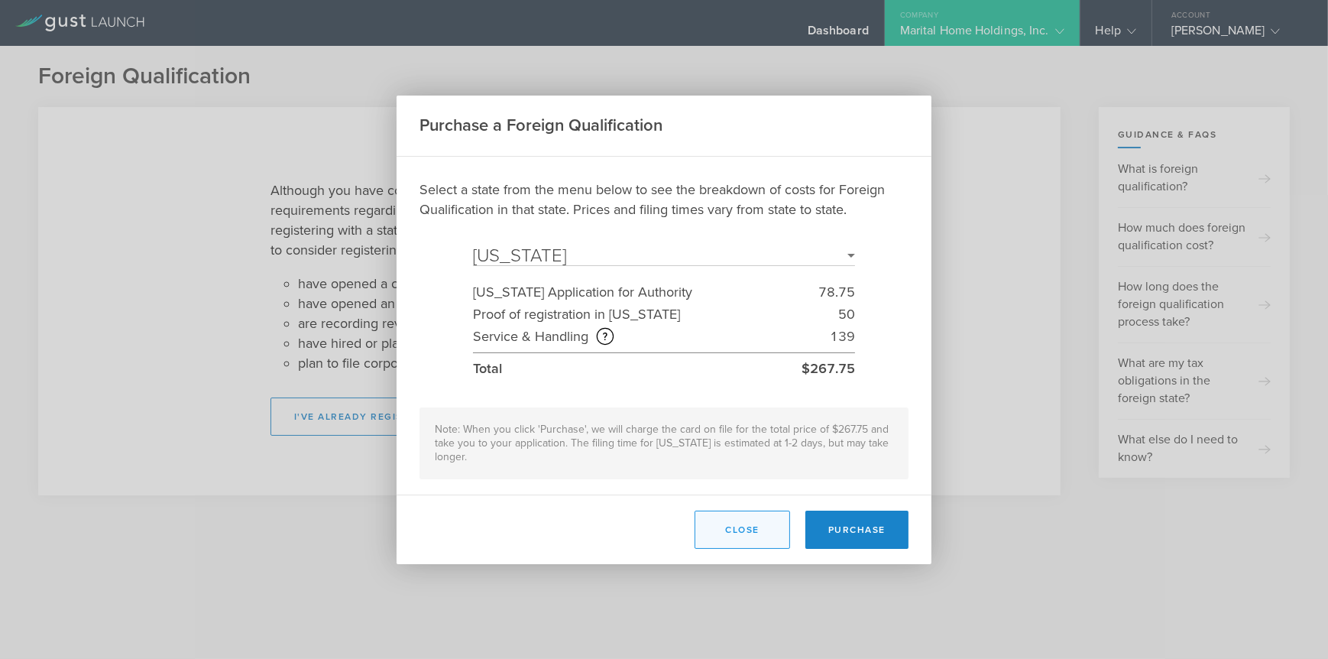
click at [757, 528] on button "Close" at bounding box center [743, 530] width 96 height 38
